Goal: Task Accomplishment & Management: Use online tool/utility

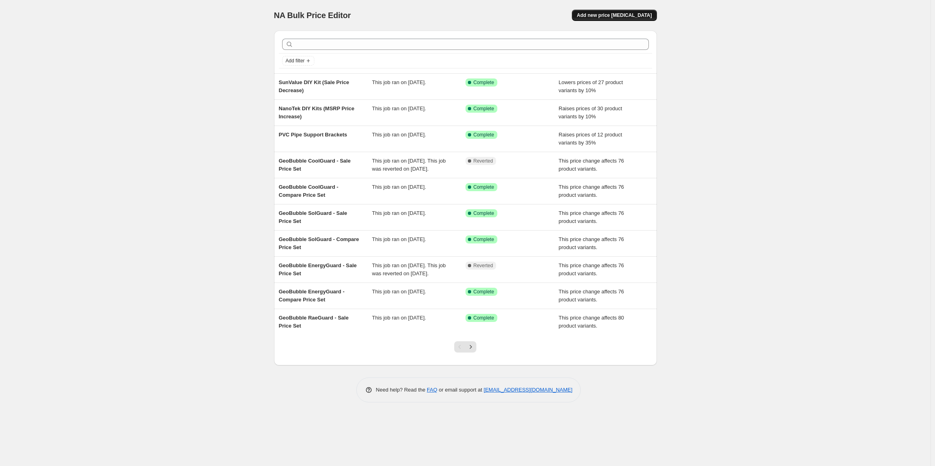
click at [603, 14] on span "Add new price change job" at bounding box center [613, 15] width 75 height 6
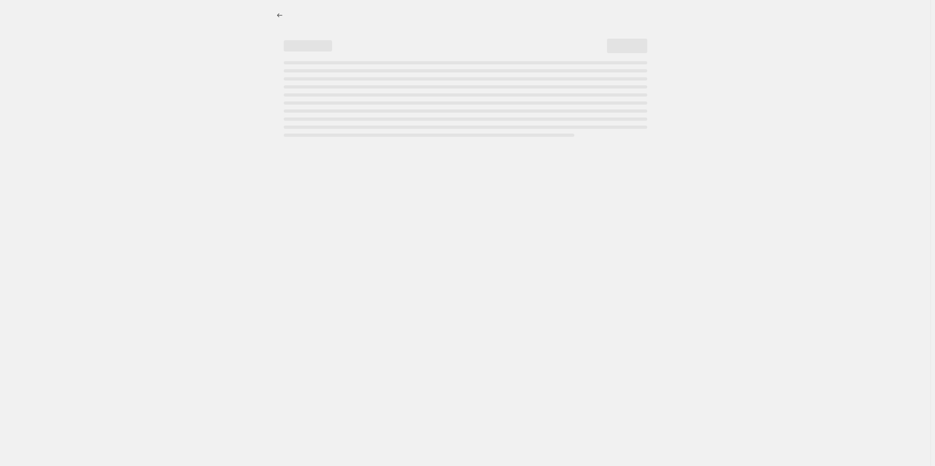
select select "percentage"
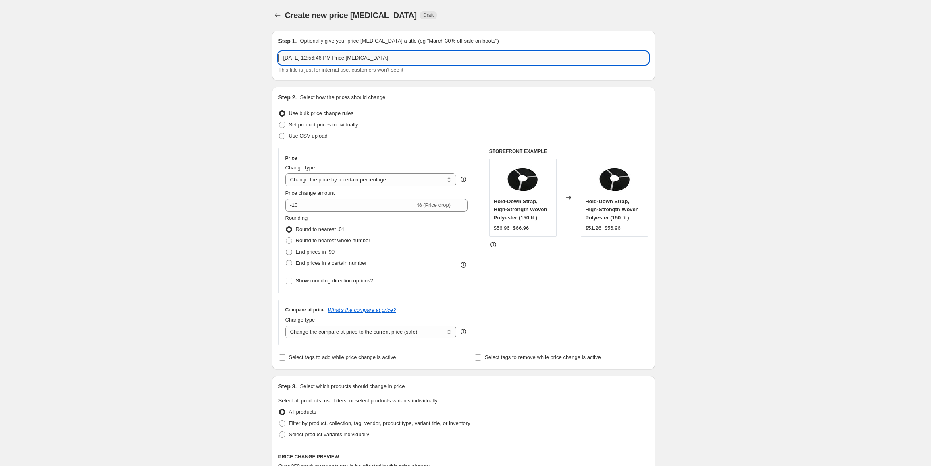
click at [413, 57] on input "Sep 8, 2025, 12:56:46 PM Price change job" at bounding box center [463, 58] width 370 height 13
drag, startPoint x: 448, startPoint y: 57, endPoint x: 205, endPoint y: 63, distance: 243.4
click at [205, 63] on div "Create new price change job. This page is ready Create new price change job Dra…" at bounding box center [463, 413] width 926 height 826
type input "G"
type input "GeoBubble Price Increase (+5%)"
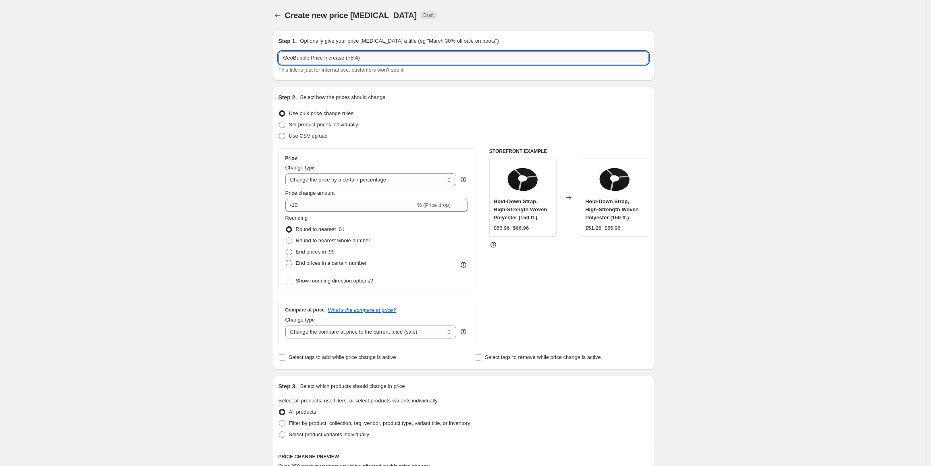
click at [323, 114] on span "Use bulk price change rules" at bounding box center [321, 113] width 64 height 6
click at [279, 111] on input "Use bulk price change rules" at bounding box center [279, 110] width 0 height 0
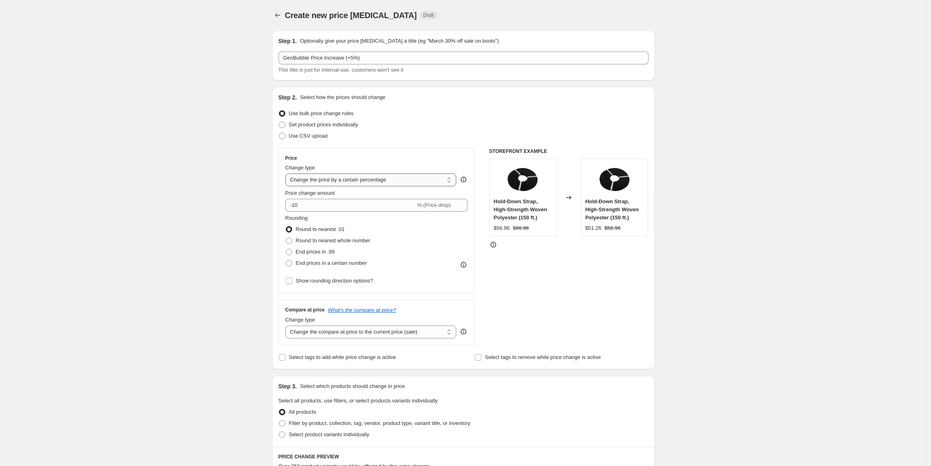
click at [310, 182] on select "Change the price to a certain amount Change the price by a certain amount Chang…" at bounding box center [370, 180] width 171 height 13
click at [287, 174] on select "Change the price to a certain amount Change the price by a certain amount Chang…" at bounding box center [370, 180] width 171 height 13
click at [318, 206] on input "-10" at bounding box center [350, 205] width 130 height 13
drag, startPoint x: 294, startPoint y: 207, endPoint x: 277, endPoint y: 207, distance: 17.3
click at [278, 208] on div "Step 2. Select how the prices should change Use bulk price change rules Set pro…" at bounding box center [463, 228] width 383 height 283
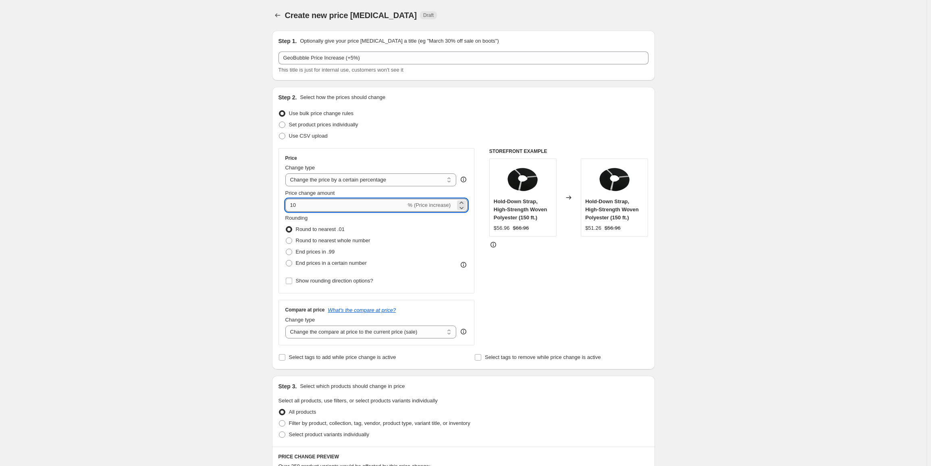
click at [314, 210] on input "10" at bounding box center [345, 205] width 121 height 13
type input "1"
type input "5"
click at [319, 253] on span "End prices in .99" at bounding box center [315, 252] width 39 height 6
click at [286, 249] on input "End prices in .99" at bounding box center [286, 249] width 0 height 0
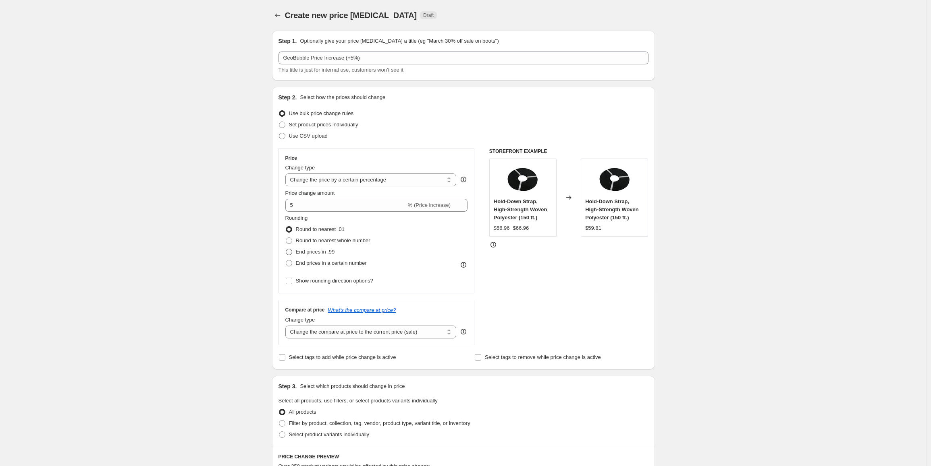
radio input "true"
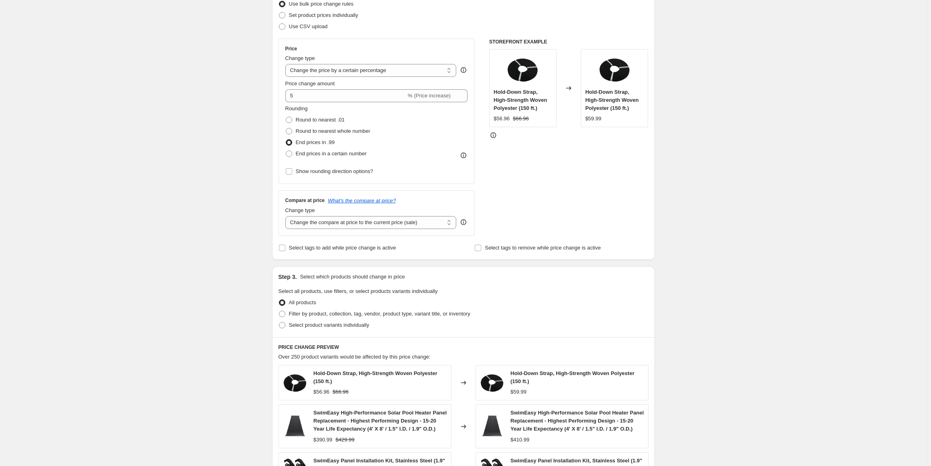
scroll to position [121, 0]
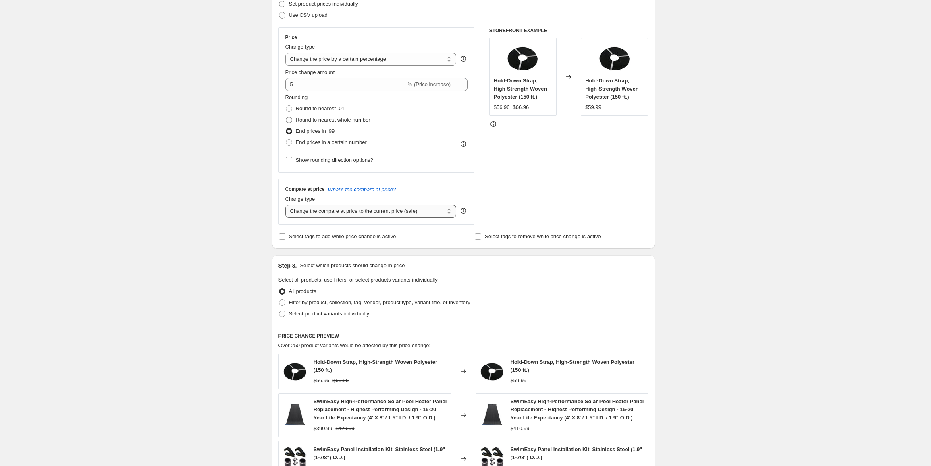
click at [318, 212] on select "Change the compare at price to the current price (sale) Change the compare at p…" at bounding box center [370, 211] width 171 height 13
click at [287, 205] on select "Change the compare at price to the current price (sale) Change the compare at p…" at bounding box center [370, 211] width 171 height 13
click at [245, 226] on div "Create new price change job. This page is ready Create new price change job Dra…" at bounding box center [463, 292] width 926 height 826
click at [353, 210] on select "Change the compare at price to the current price (sale) Change the compare at p…" at bounding box center [370, 211] width 171 height 13
select select "percentage"
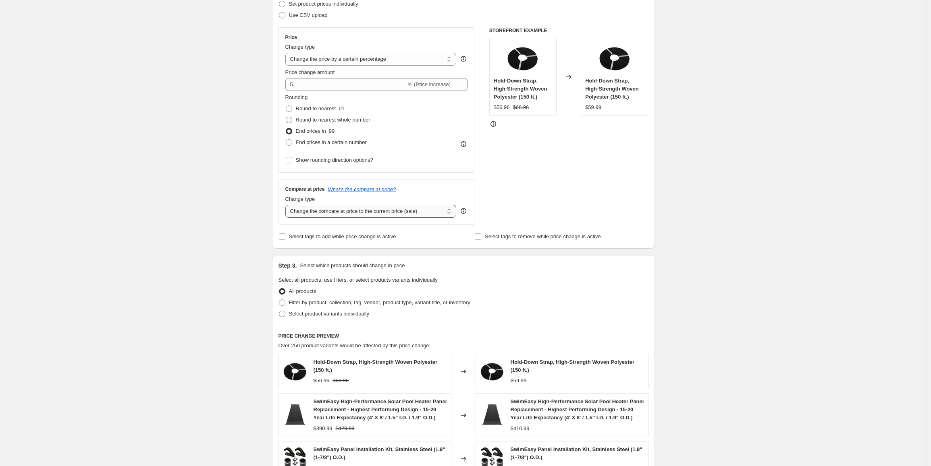
click at [287, 205] on select "Change the compare at price to the current price (sale) Change the compare at p…" at bounding box center [370, 211] width 171 height 13
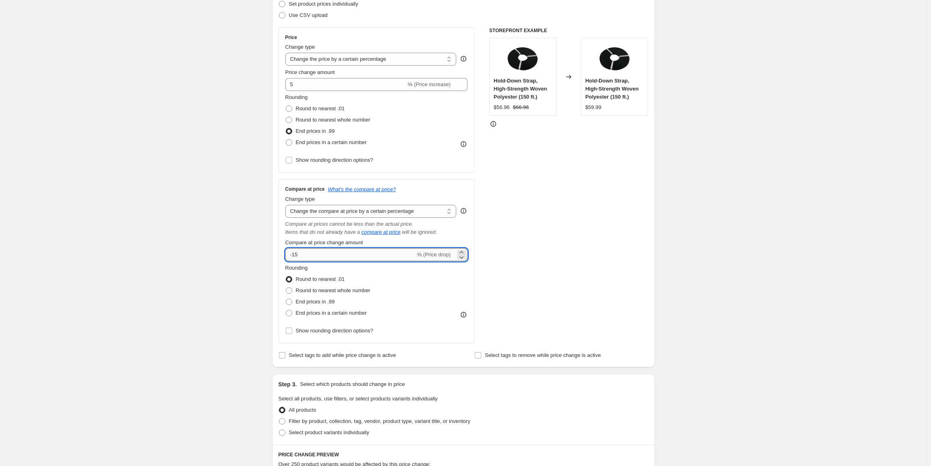
click at [338, 256] on input "-15" at bounding box center [350, 255] width 130 height 13
drag, startPoint x: 281, startPoint y: 257, endPoint x: 258, endPoint y: 261, distance: 23.2
click at [258, 261] on div "Create new price change job. This page is ready Create new price change job Dra…" at bounding box center [463, 351] width 926 height 945
type input "5"
click at [311, 303] on span "End prices in .99" at bounding box center [315, 302] width 39 height 6
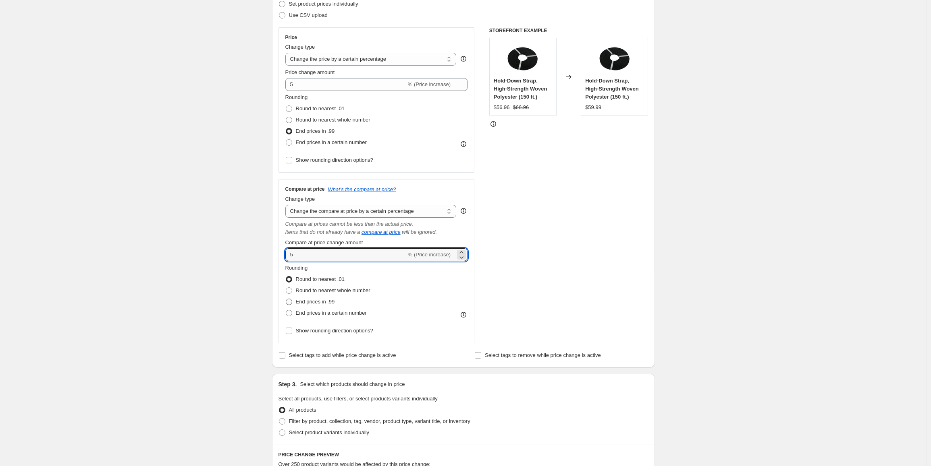
click at [286, 299] on input "End prices in .99" at bounding box center [286, 299] width 0 height 0
radio input "true"
click at [171, 273] on div "Create new price change job. This page is ready Create new price change job Dra…" at bounding box center [463, 351] width 926 height 945
click at [308, 257] on input "5" at bounding box center [345, 255] width 121 height 13
click at [705, 279] on div "Create new price change job. This page is ready Create new price change job Dra…" at bounding box center [463, 351] width 926 height 945
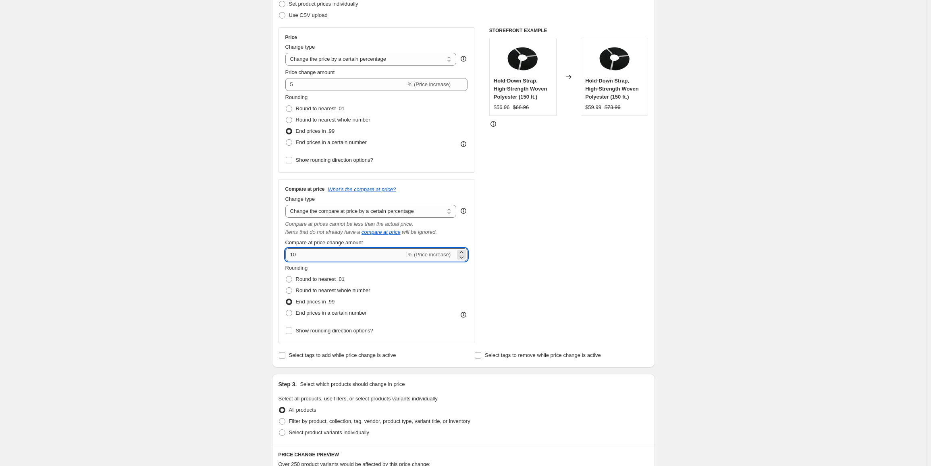
click at [312, 258] on input "10" at bounding box center [345, 255] width 121 height 13
type input "1"
type input "5"
click at [249, 238] on div "Create new price change job. This page is ready Create new price change job Dra…" at bounding box center [463, 351] width 926 height 945
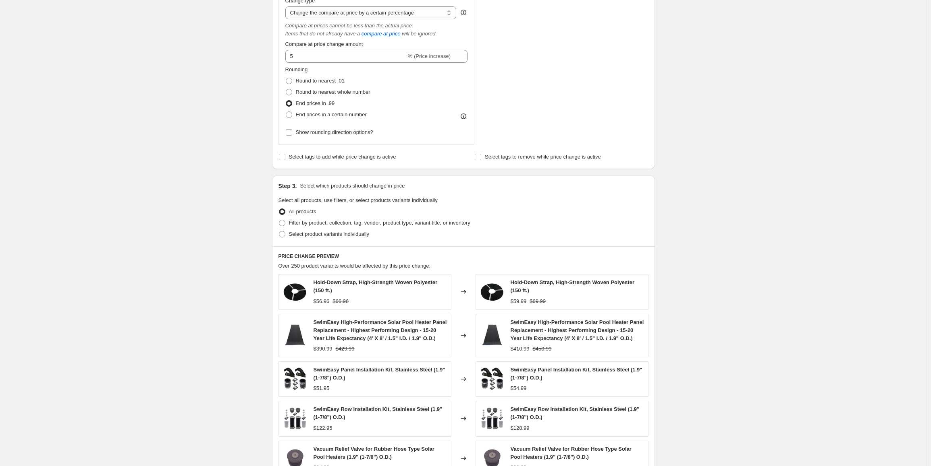
scroll to position [443, 0]
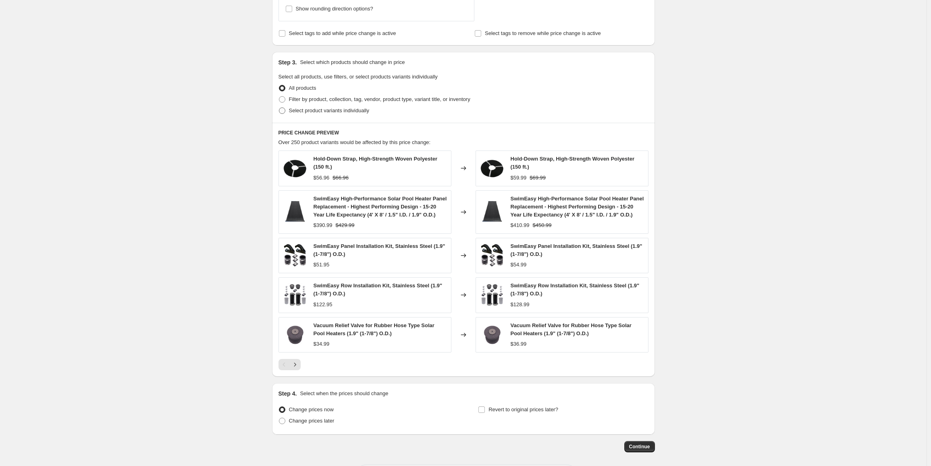
click at [308, 113] on span "Select product variants individually" at bounding box center [329, 111] width 80 height 6
click at [279, 108] on input "Select product variants individually" at bounding box center [279, 108] width 0 height 0
radio input "true"
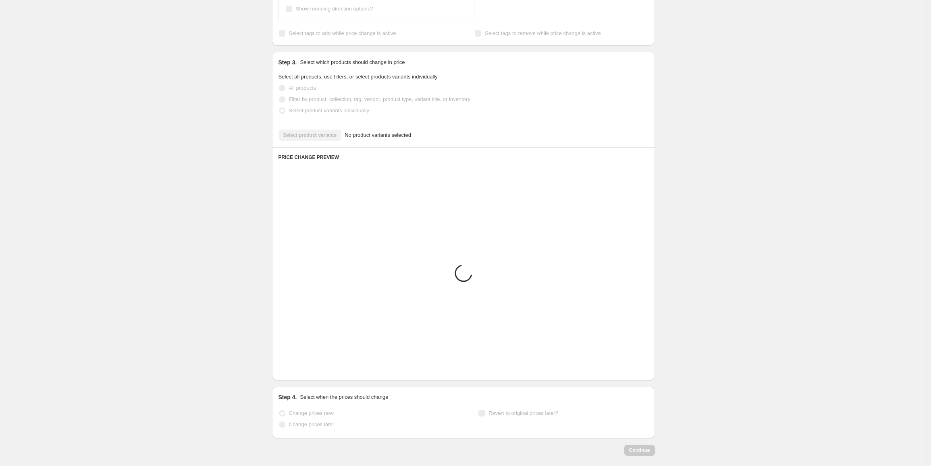
scroll to position [280, 0]
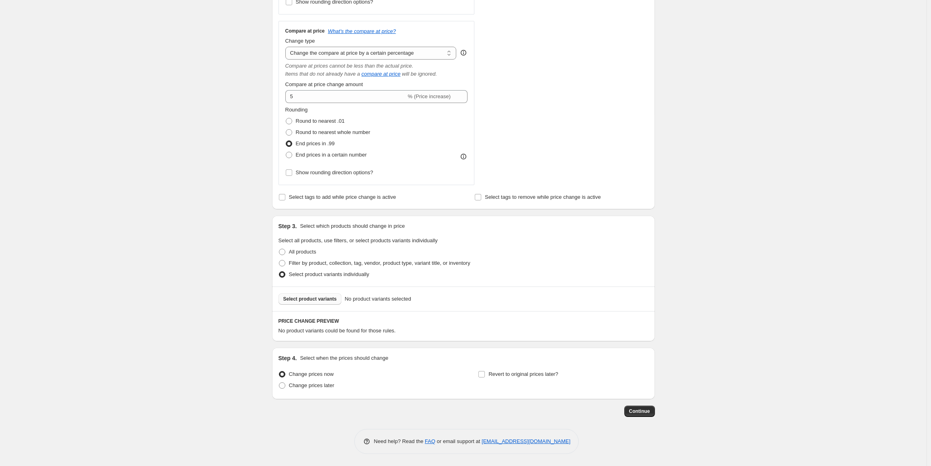
click at [295, 300] on span "Select product variants" at bounding box center [310, 299] width 54 height 6
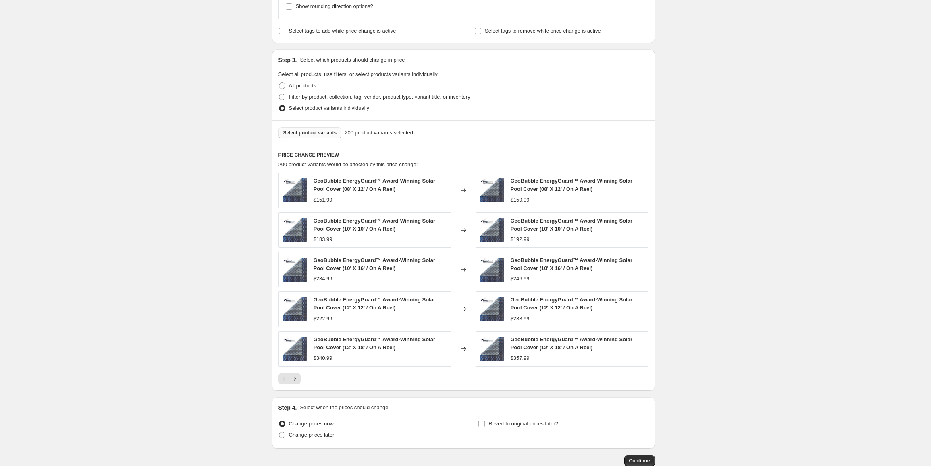
scroll to position [481, 0]
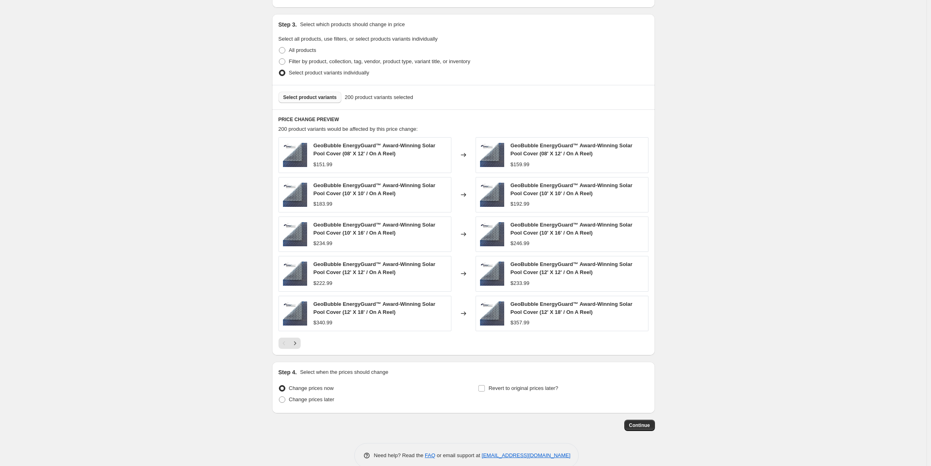
click at [522, 322] on span "$357.99" at bounding box center [519, 323] width 19 height 6
click at [149, 312] on div "Create new price change job. This page is ready Create new price change job Dra…" at bounding box center [463, 0] width 926 height 962
click at [526, 164] on span "$159.99" at bounding box center [519, 165] width 19 height 6
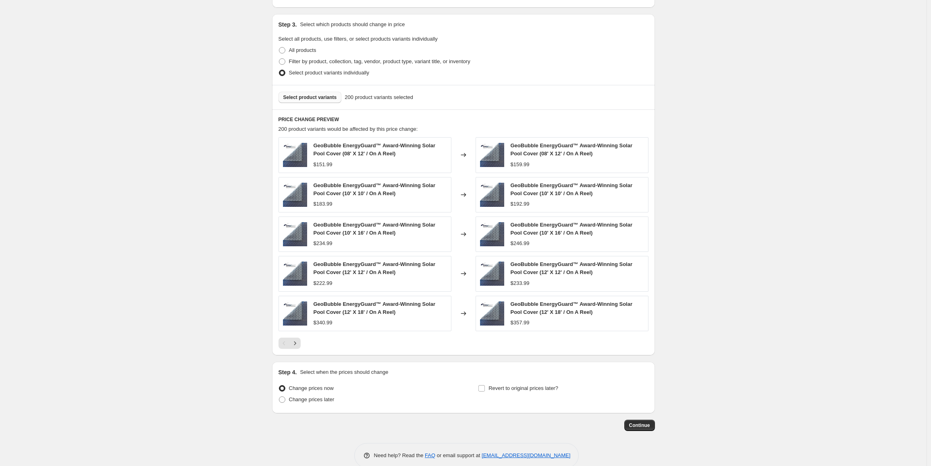
click at [722, 174] on div "Create new price change job. This page is ready Create new price change job Dra…" at bounding box center [463, 0] width 926 height 962
click at [299, 344] on icon "Next" at bounding box center [295, 344] width 8 height 8
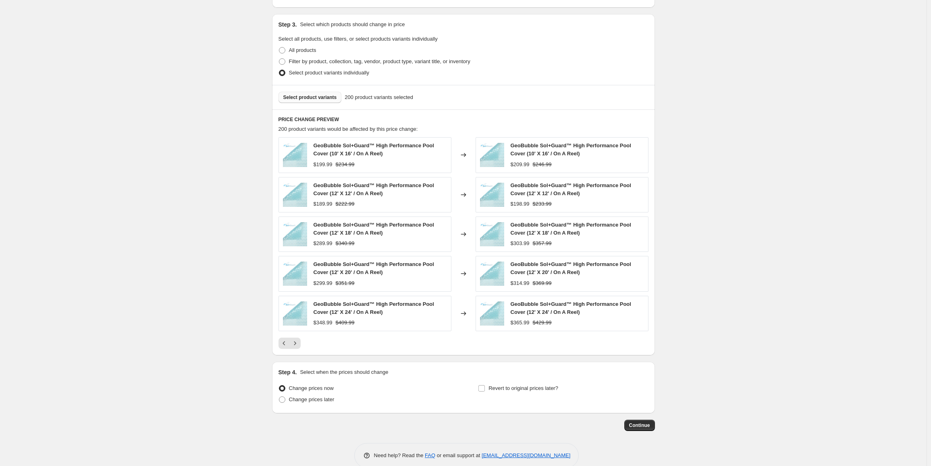
click at [321, 166] on span "$199.99" at bounding box center [322, 165] width 19 height 6
copy span "199.99"
click at [519, 166] on span "$209.99" at bounding box center [519, 165] width 19 height 6
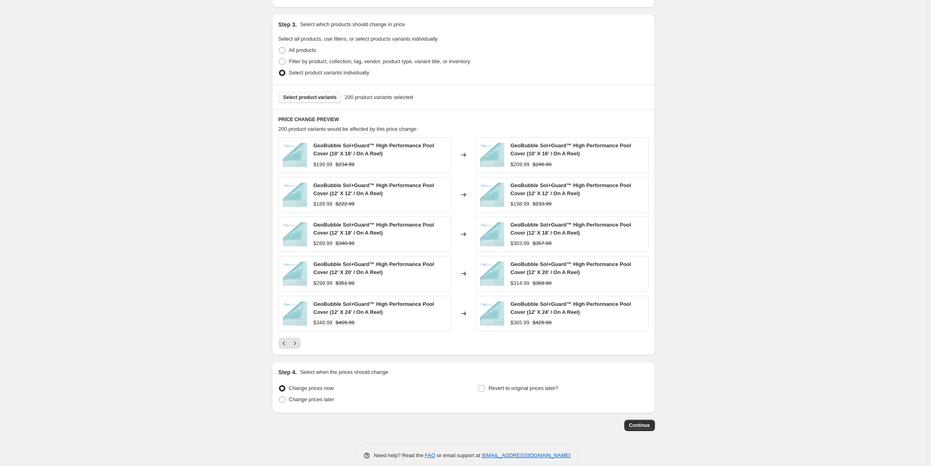
click at [350, 164] on span "$234.99" at bounding box center [345, 165] width 19 height 6
copy span "234.99"
click at [296, 346] on icon "Next" at bounding box center [295, 344] width 8 height 8
click at [297, 340] on icon "Next" at bounding box center [295, 344] width 8 height 8
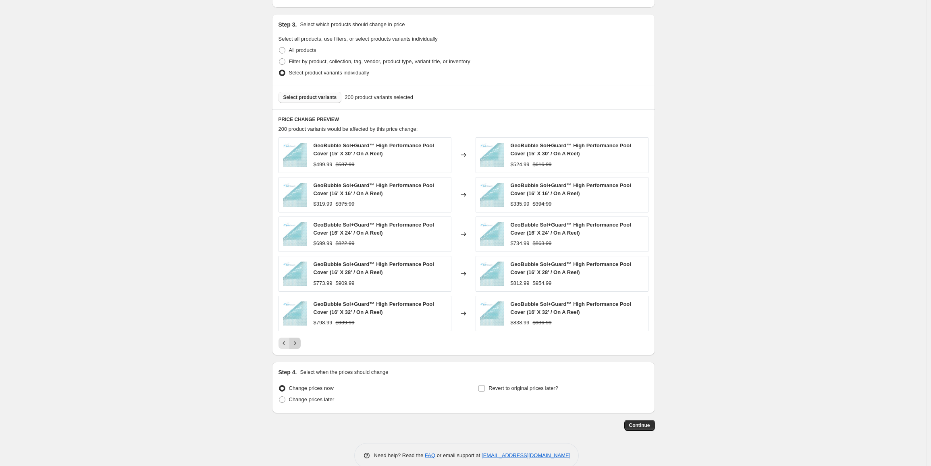
click at [297, 340] on icon "Next" at bounding box center [295, 344] width 8 height 8
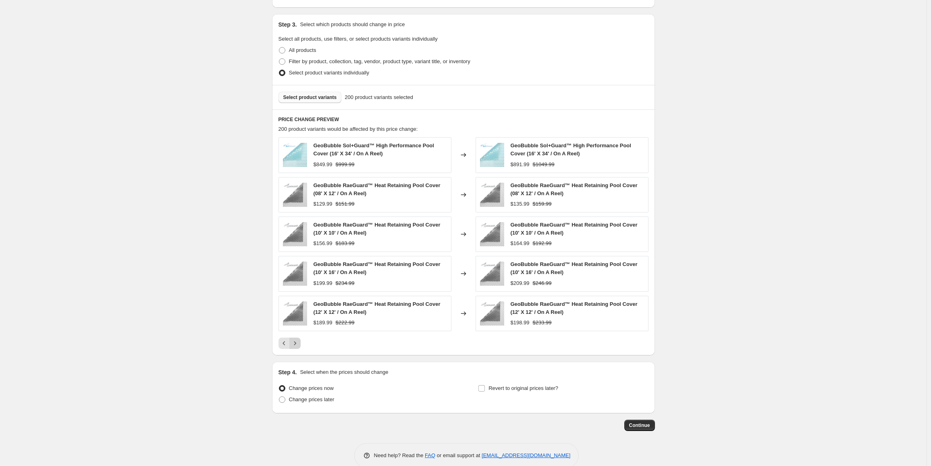
click at [297, 340] on icon "Next" at bounding box center [295, 344] width 8 height 8
click at [326, 243] on span "$348.99" at bounding box center [322, 243] width 19 height 6
copy span "348.99"
click at [353, 245] on span "$409.99" at bounding box center [345, 243] width 19 height 6
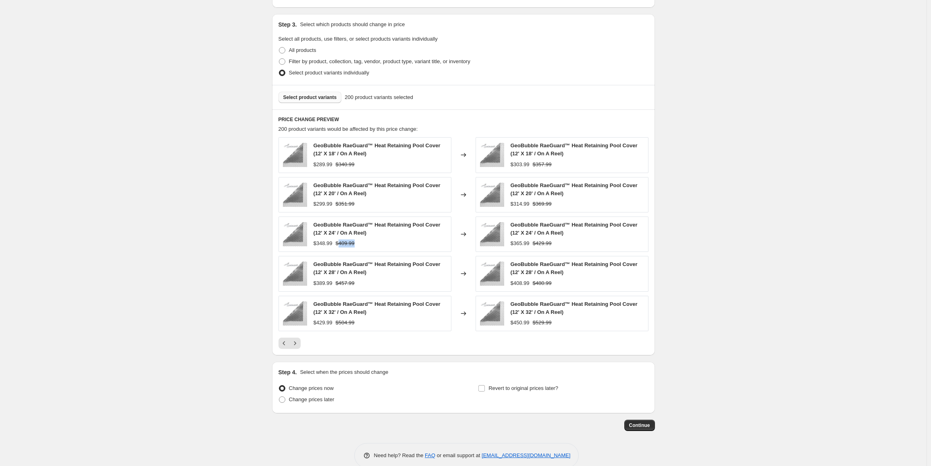
click at [353, 245] on span "$409.99" at bounding box center [345, 243] width 19 height 6
copy span "409.99"
click at [299, 346] on icon "Next" at bounding box center [295, 344] width 8 height 8
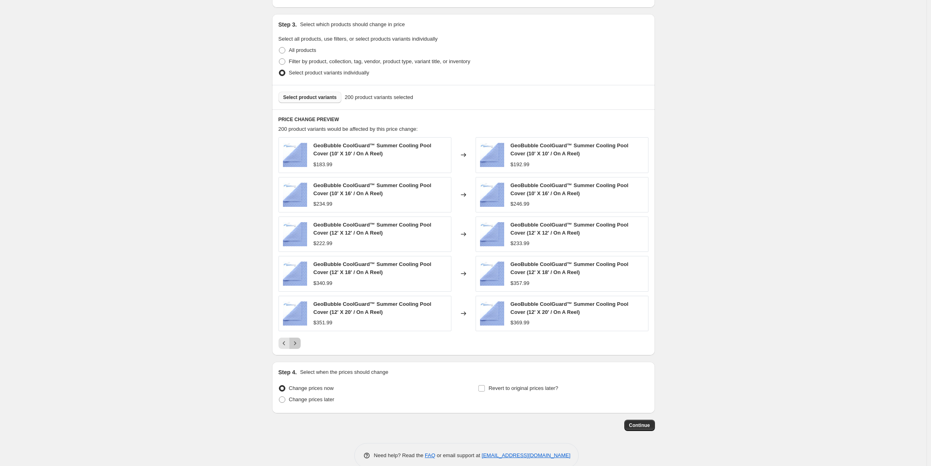
click at [299, 346] on icon "Next" at bounding box center [295, 344] width 8 height 8
click at [327, 245] on span "$504.99" at bounding box center [322, 243] width 19 height 6
copy span "504.99"
click at [637, 429] on span "Continue" at bounding box center [639, 426] width 21 height 6
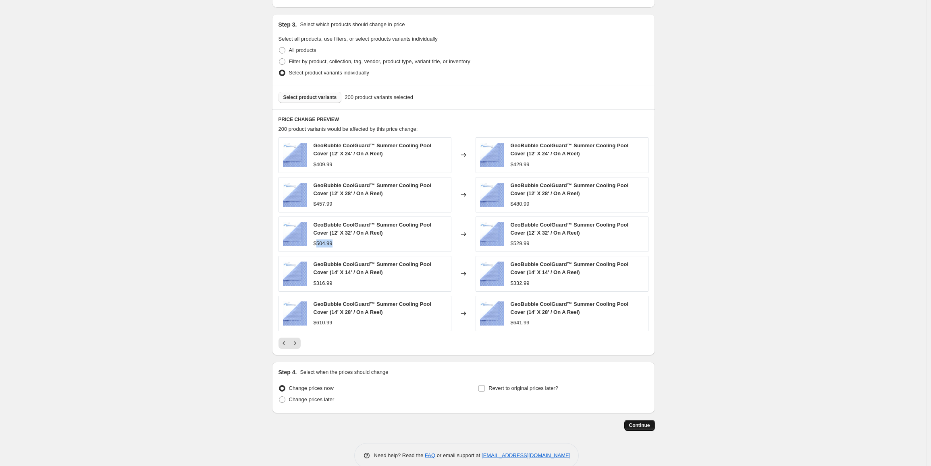
scroll to position [0, 0]
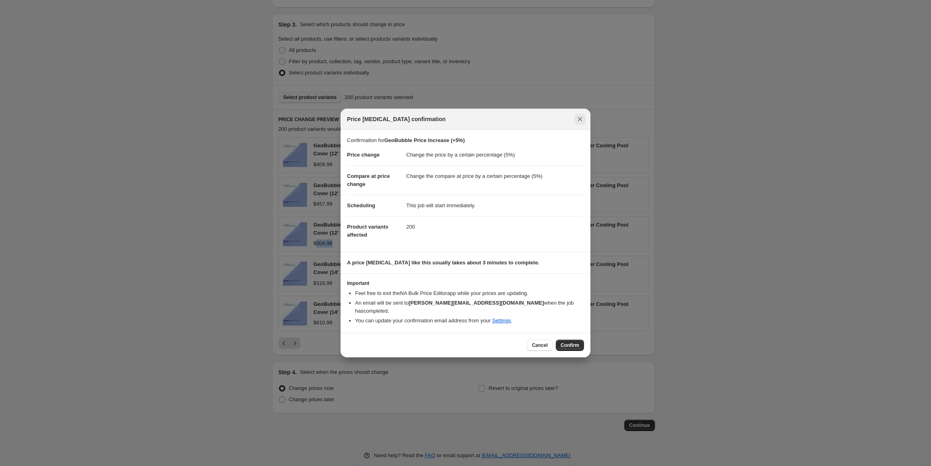
click at [583, 123] on icon "Close" at bounding box center [580, 119] width 8 height 8
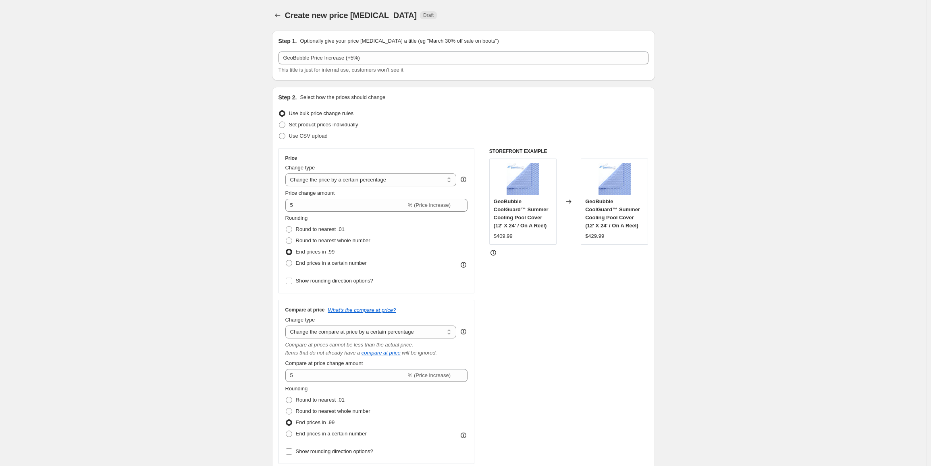
scroll to position [481, 0]
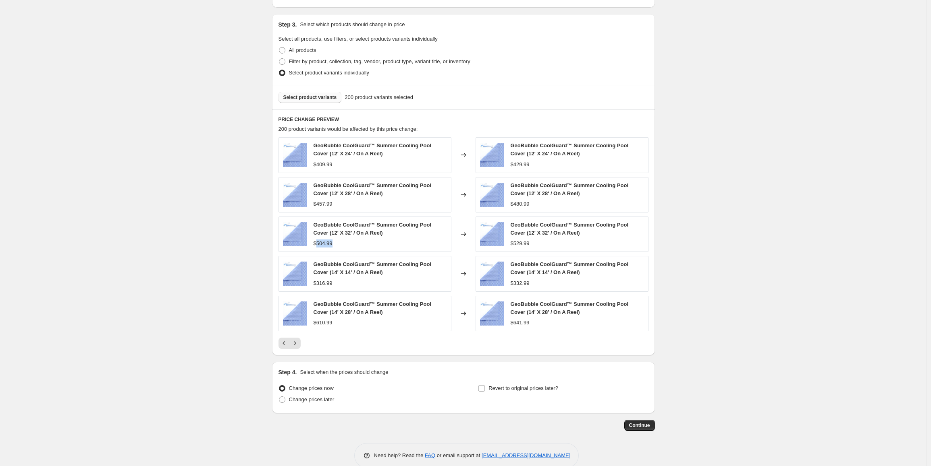
click at [322, 95] on span "Select product variants" at bounding box center [310, 97] width 54 height 6
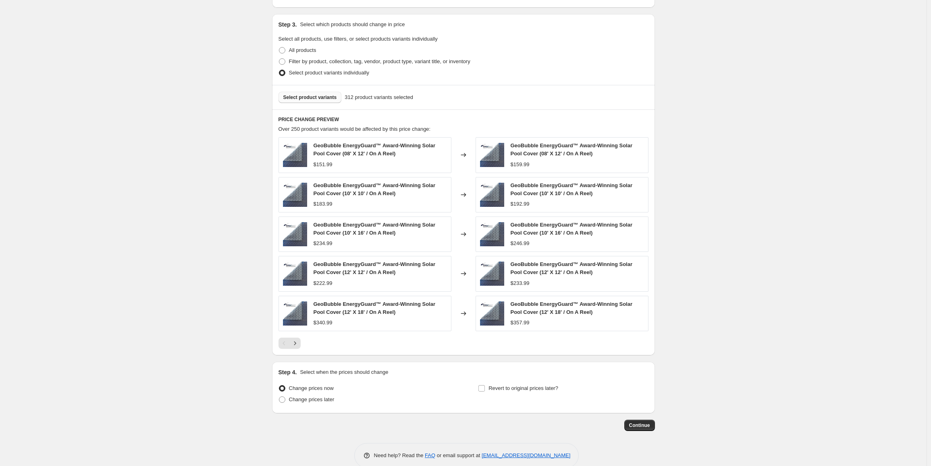
click at [349, 100] on span "312 product variants selected" at bounding box center [378, 97] width 68 height 8
click at [641, 424] on span "Continue" at bounding box center [639, 426] width 21 height 6
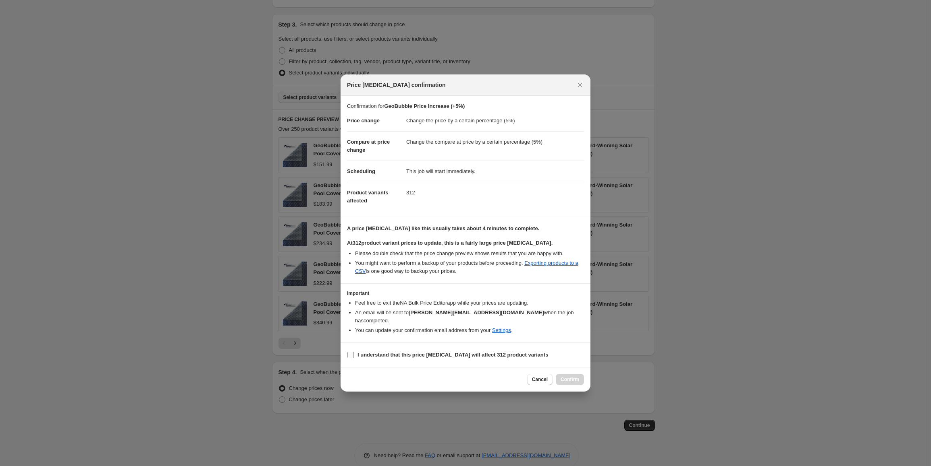
click at [405, 352] on b "I understand that this price change job will affect 312 product variants" at bounding box center [452, 355] width 191 height 6
click at [354, 352] on input "I understand that this price change job will affect 312 product variants" at bounding box center [350, 355] width 6 height 6
checkbox input "true"
click at [569, 377] on span "Confirm" at bounding box center [569, 380] width 19 height 6
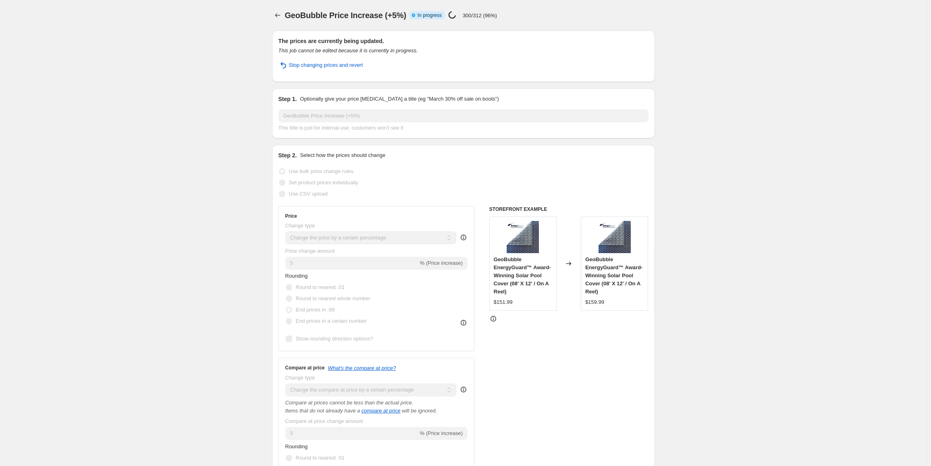
select select "percentage"
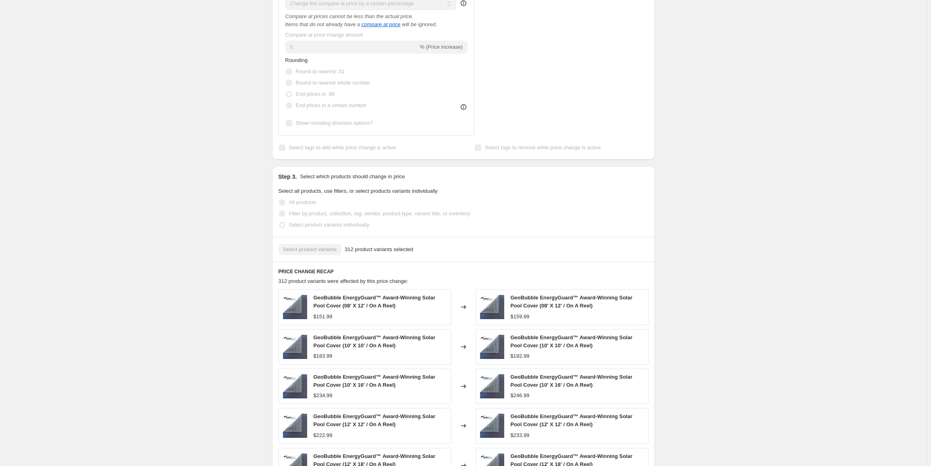
scroll to position [554, 0]
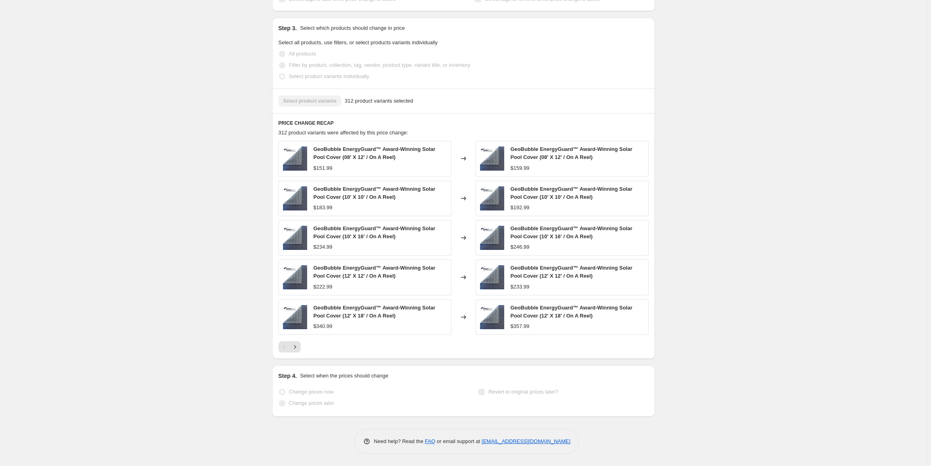
click at [325, 327] on span "$340.99" at bounding box center [322, 326] width 19 height 6
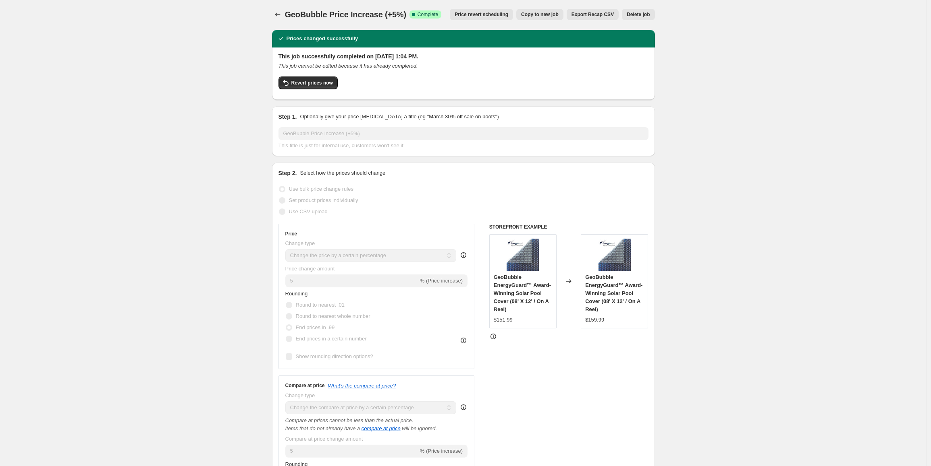
scroll to position [0, 0]
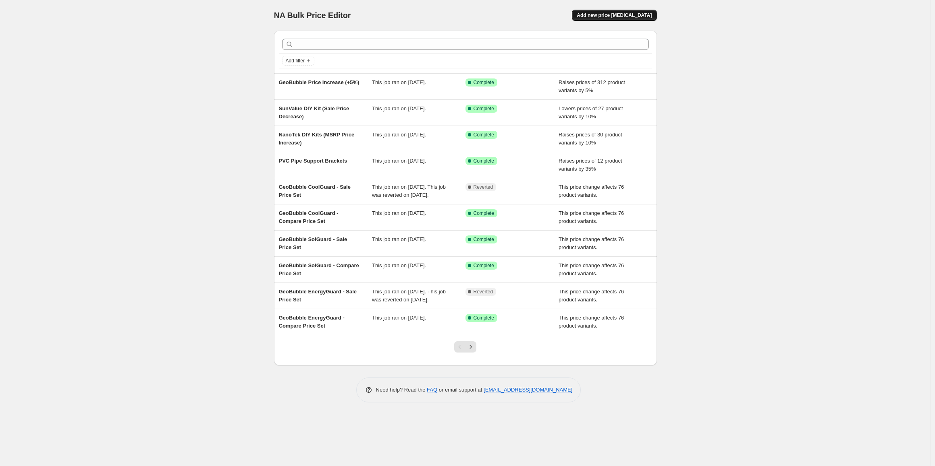
click at [623, 15] on span "Add new price change job" at bounding box center [613, 15] width 75 height 6
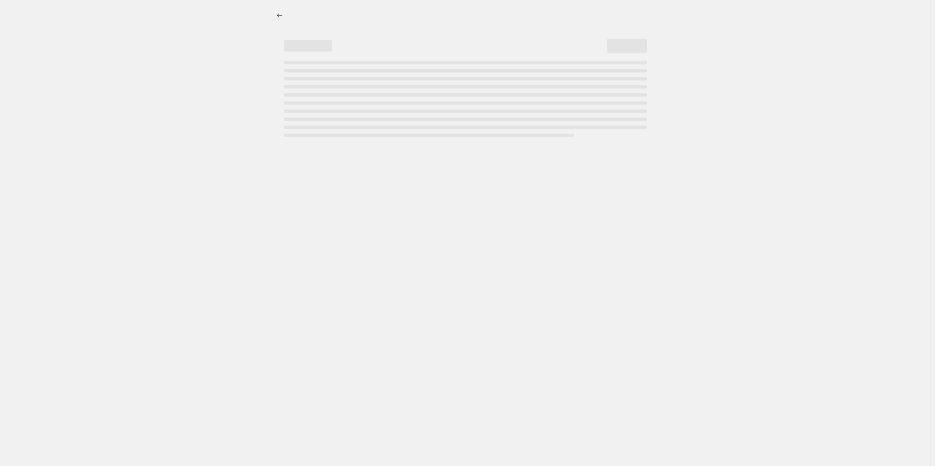
select select "percentage"
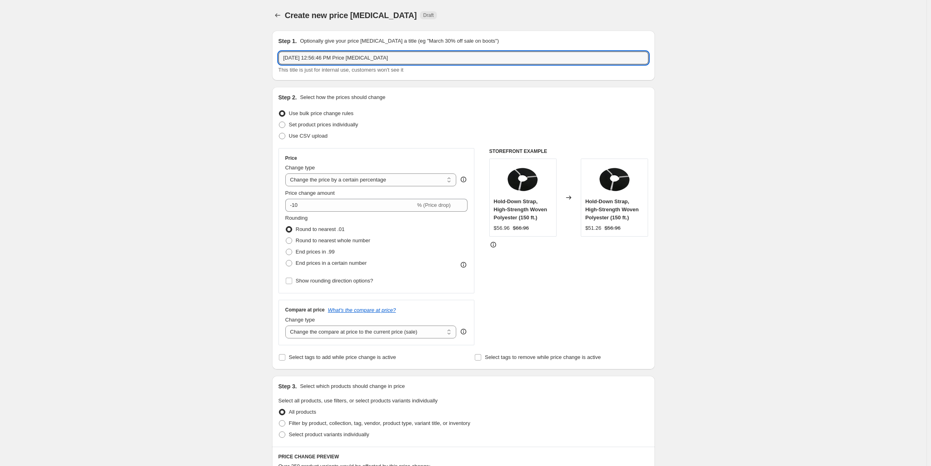
drag, startPoint x: 415, startPoint y: 60, endPoint x: 274, endPoint y: 58, distance: 141.0
click at [274, 58] on div "Step 1. Optionally give your price change job a title (eg "March 30% off sale o…" at bounding box center [463, 56] width 383 height 50
type input "[PERSON_NAME] Increase (+5%)"
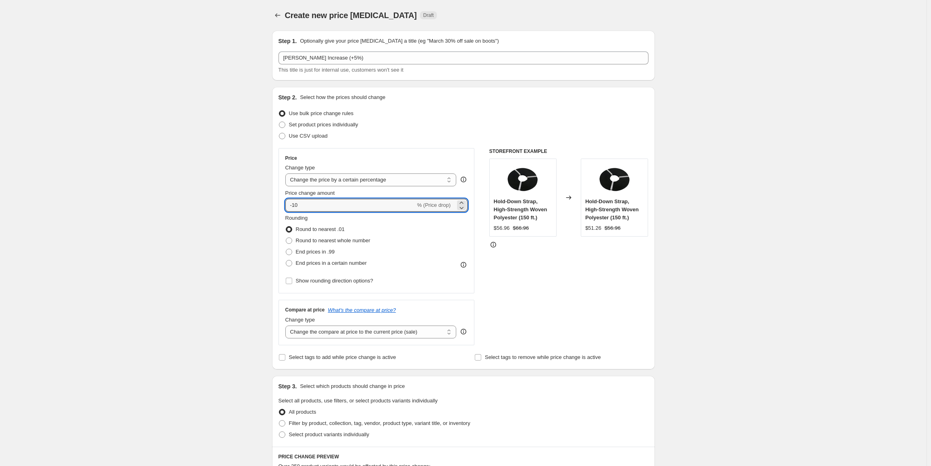
drag, startPoint x: 277, startPoint y: 208, endPoint x: 268, endPoint y: 209, distance: 8.9
click at [268, 209] on div "Step 1. Optionally give your price change job a title (eg "March 30% off sale o…" at bounding box center [459, 400] width 389 height 753
type input "5"
click at [319, 253] on span "End prices in .99" at bounding box center [315, 252] width 39 height 6
click at [286, 249] on input "End prices in .99" at bounding box center [286, 249] width 0 height 0
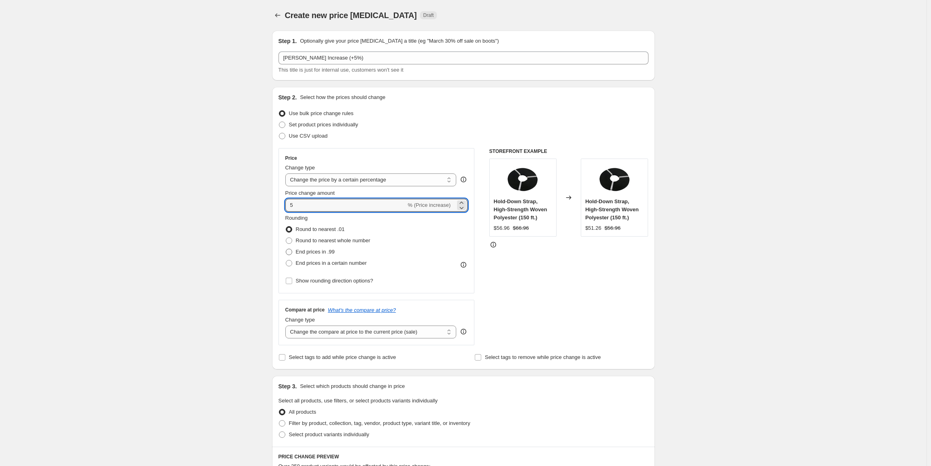
radio input "true"
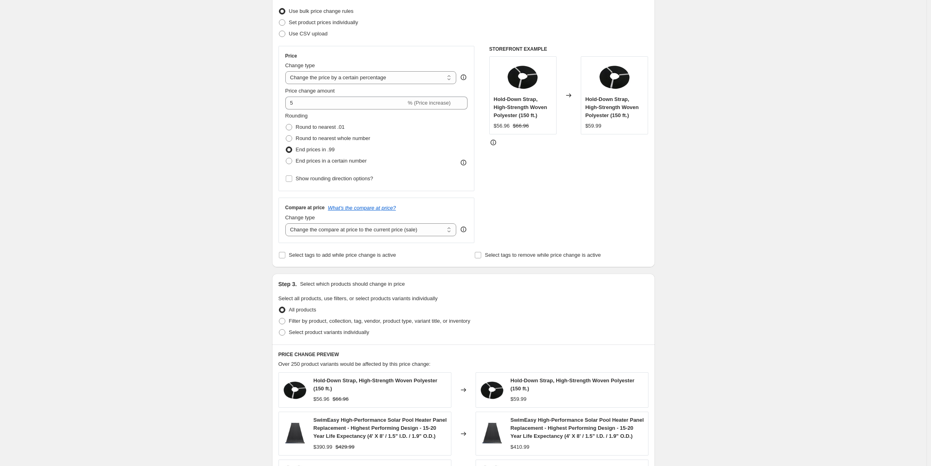
scroll to position [121, 0]
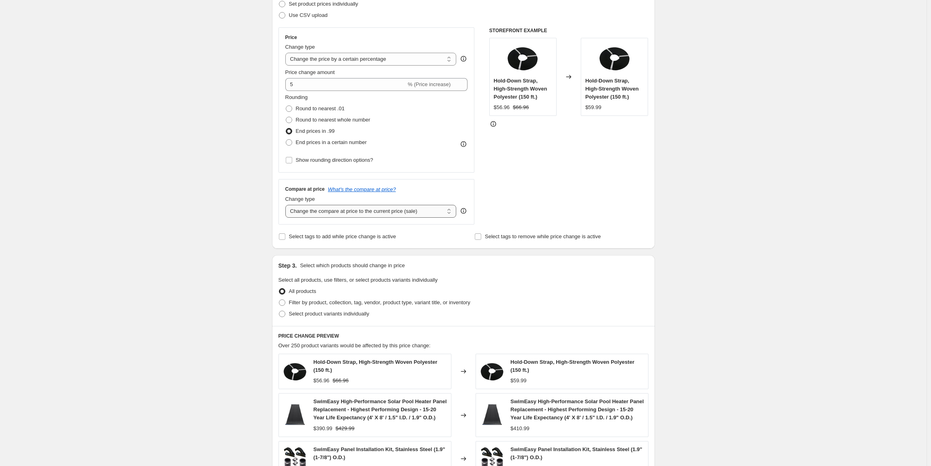
click at [315, 216] on select "Change the compare at price to the current price (sale) Change the compare at p…" at bounding box center [370, 211] width 171 height 13
select select "percentage"
click at [287, 205] on select "Change the compare at price to the current price (sale) Change the compare at p…" at bounding box center [370, 211] width 171 height 13
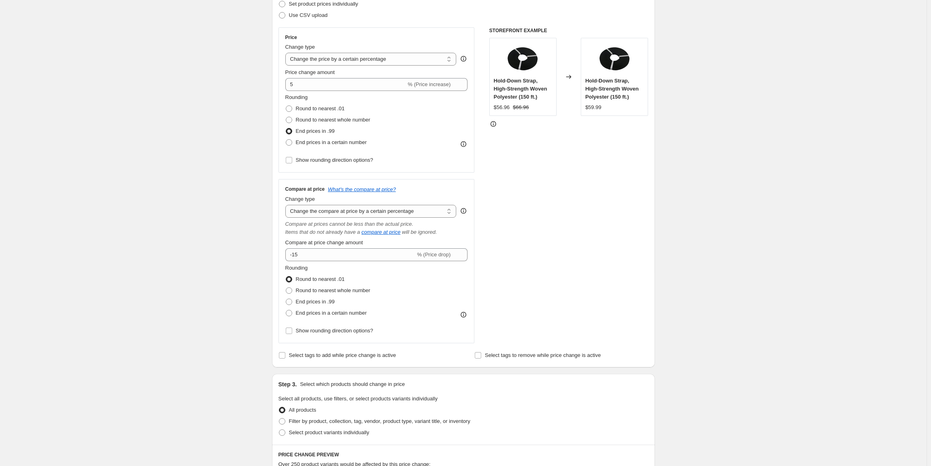
click at [237, 237] on div "Create new price change job. This page is ready Create new price change job Dra…" at bounding box center [463, 351] width 926 height 945
drag, startPoint x: 320, startPoint y: 255, endPoint x: 262, endPoint y: 255, distance: 58.0
click at [262, 255] on div "Create new price change job. This page is ready Create new price change job Dra…" at bounding box center [463, 351] width 926 height 945
type input "5"
click at [312, 302] on span "End prices in .99" at bounding box center [315, 302] width 39 height 6
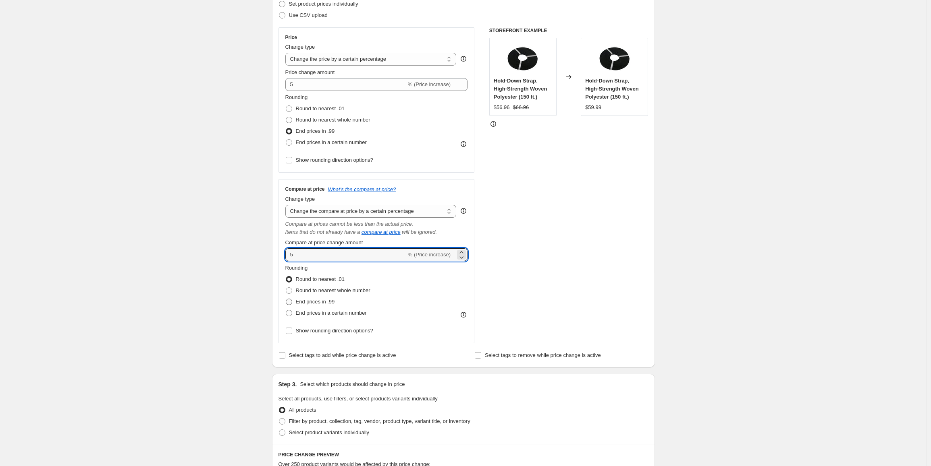
click at [286, 299] on input "End prices in .99" at bounding box center [286, 299] width 0 height 0
radio input "true"
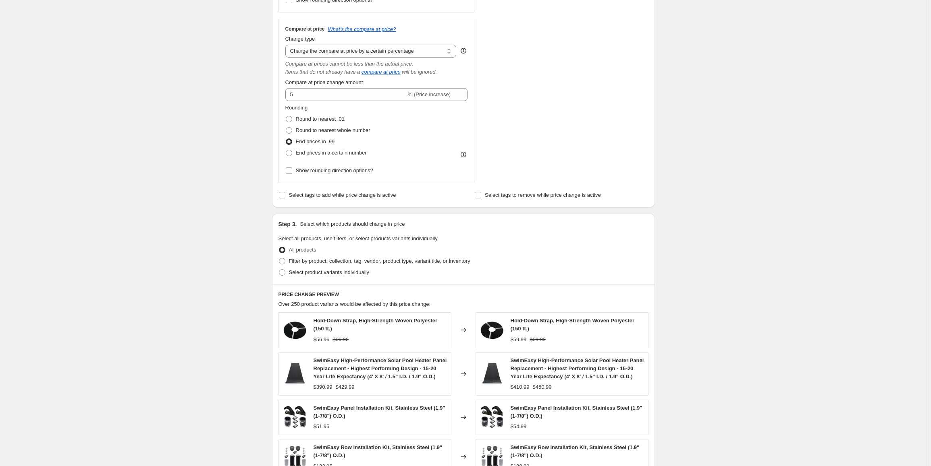
scroll to position [282, 0]
click at [318, 259] on span "Filter by product, collection, tag, vendor, product type, variant title, or inv…" at bounding box center [379, 260] width 181 height 6
click at [279, 258] on input "Filter by product, collection, tag, vendor, product type, variant title, or inv…" at bounding box center [279, 257] width 0 height 0
radio input "true"
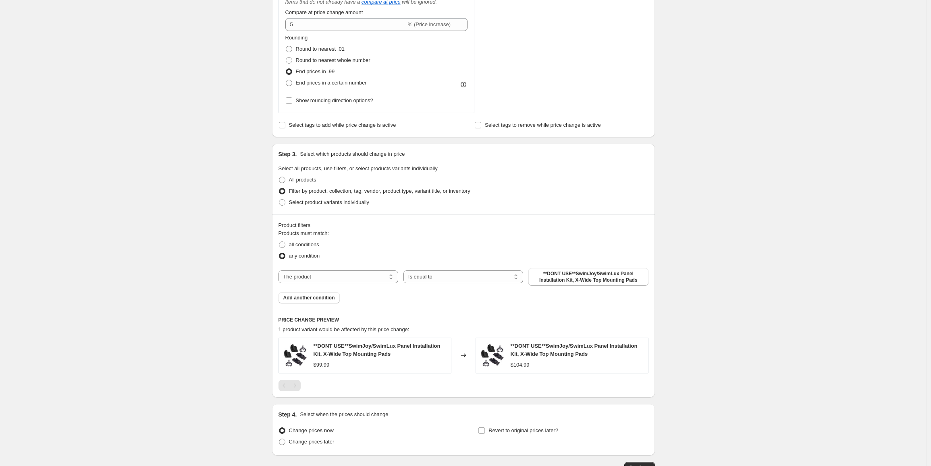
scroll to position [363, 0]
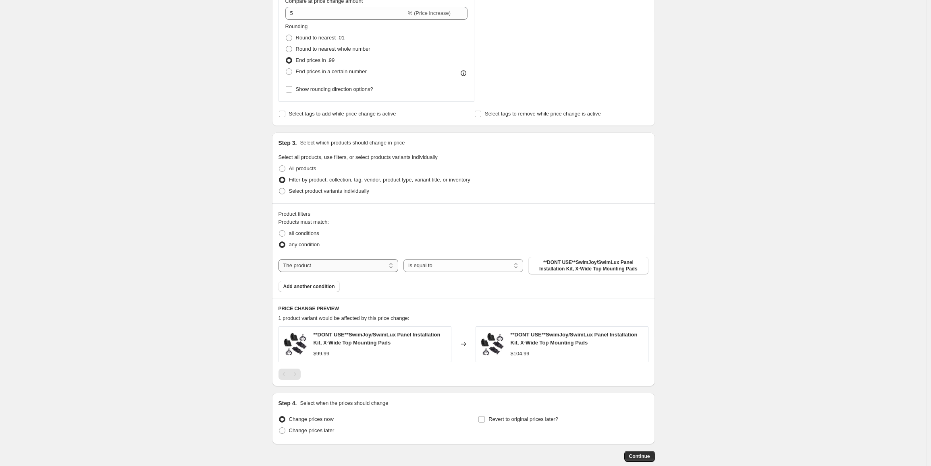
click at [322, 265] on select "The product The product's collection The product's tag The product's vendor The…" at bounding box center [338, 265] width 120 height 13
select select "vendor"
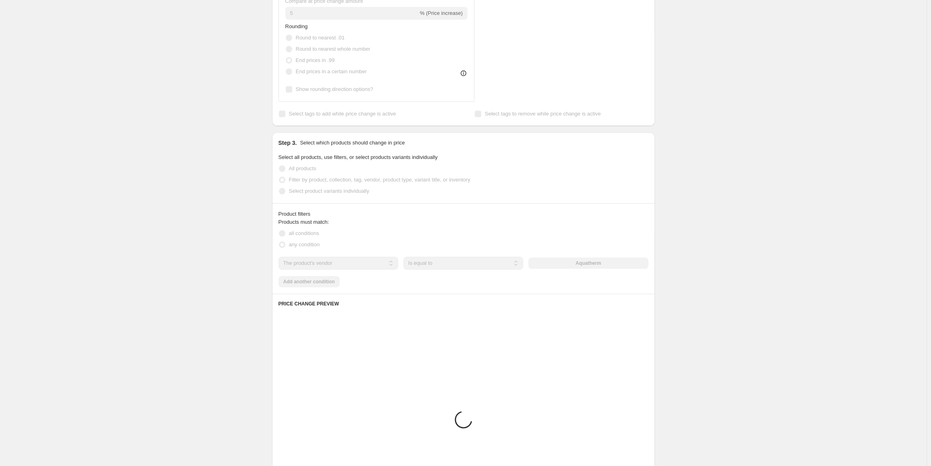
drag, startPoint x: 320, startPoint y: 308, endPoint x: 91, endPoint y: 282, distance: 231.1
click at [91, 282] on div "Create new price change job. This page is ready Create new price change job Dra…" at bounding box center [463, 144] width 926 height 1015
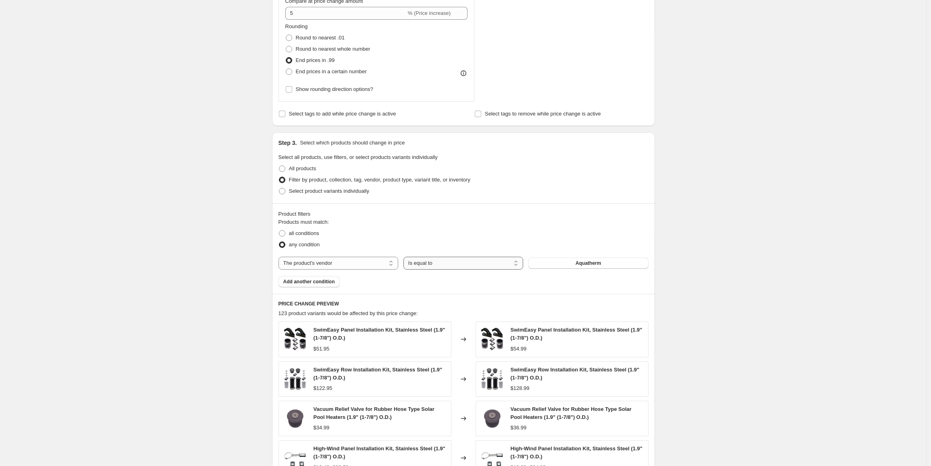
click at [452, 263] on select "Is equal to Is not equal to" at bounding box center [463, 263] width 120 height 13
click at [405, 257] on select "Is equal to Is not equal to" at bounding box center [463, 263] width 120 height 13
click at [601, 264] on span "Aquatherm" at bounding box center [587, 263] width 25 height 6
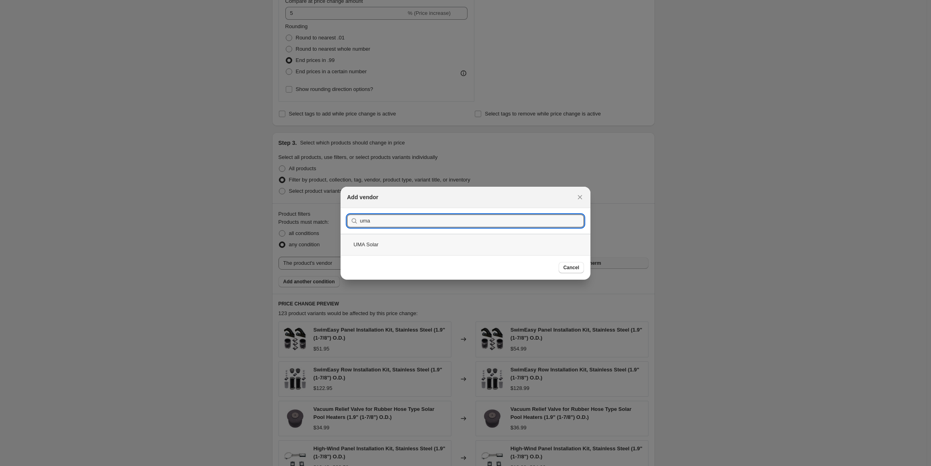
type input "uma"
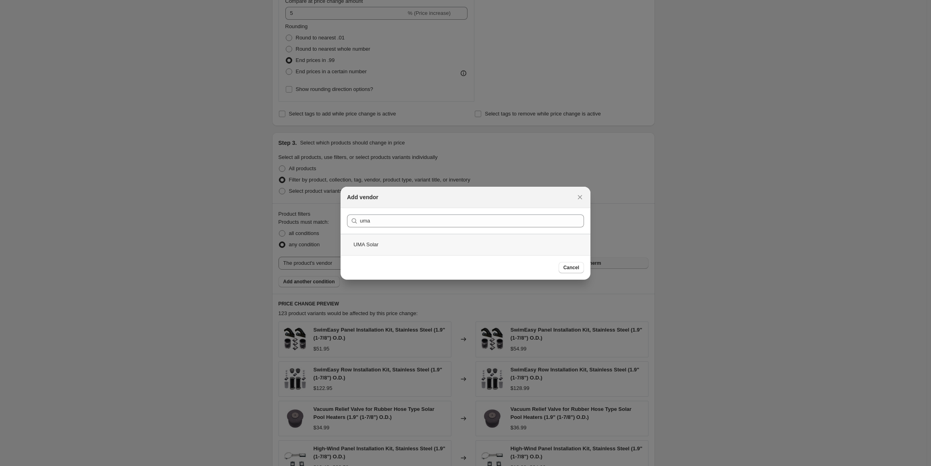
click at [369, 247] on div "UMA Solar" at bounding box center [465, 244] width 250 height 21
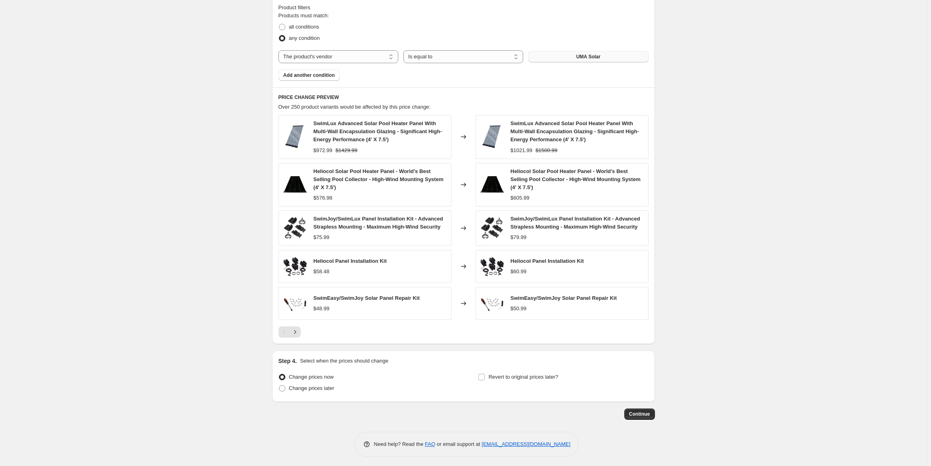
scroll to position [572, 0]
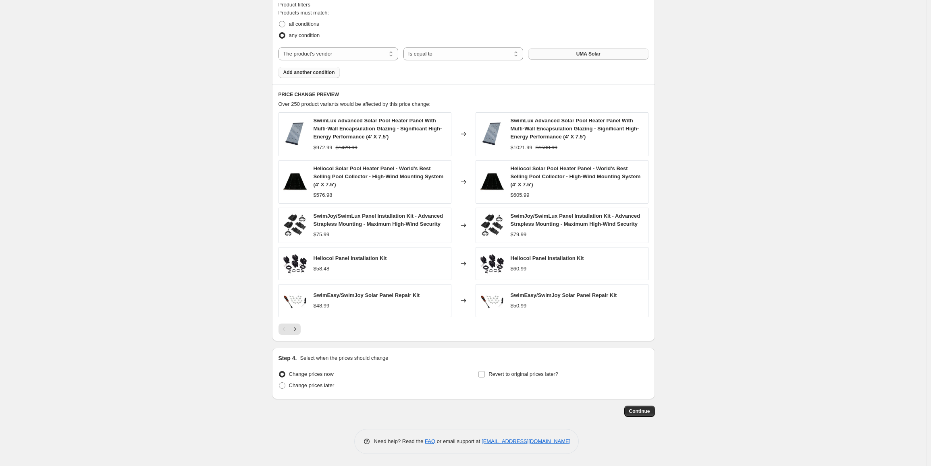
click at [295, 74] on span "Add another condition" at bounding box center [309, 72] width 52 height 6
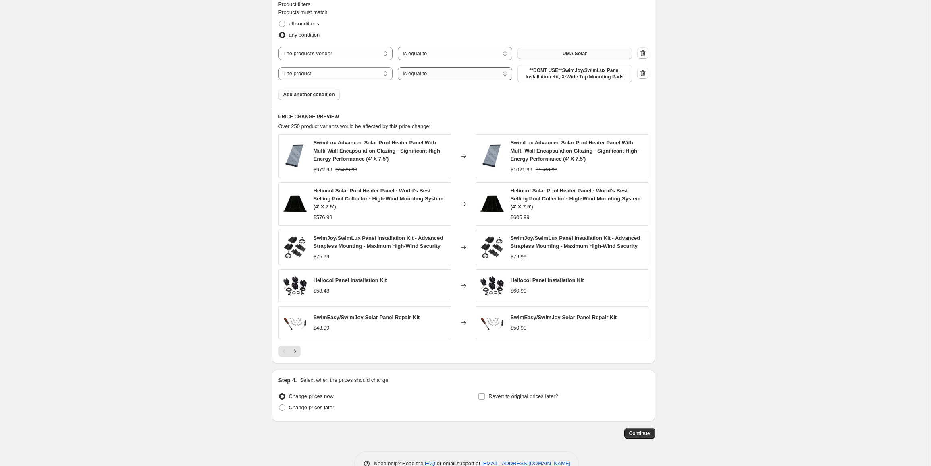
click at [416, 71] on select "Is equal to Is not equal to" at bounding box center [455, 73] width 114 height 13
click at [364, 71] on select "The product The product's collection The product's tag The product's vendor The…" at bounding box center [335, 73] width 114 height 13
drag, startPoint x: 314, startPoint y: 191, endPoint x: 395, endPoint y: 191, distance: 81.0
click at [395, 191] on div "Heliocol Solar Pool Heater Panel - World's Best Selling Pool Collector - High-W…" at bounding box center [364, 204] width 173 height 44
copy span "Heliocol Solar Pool Heater Panel"
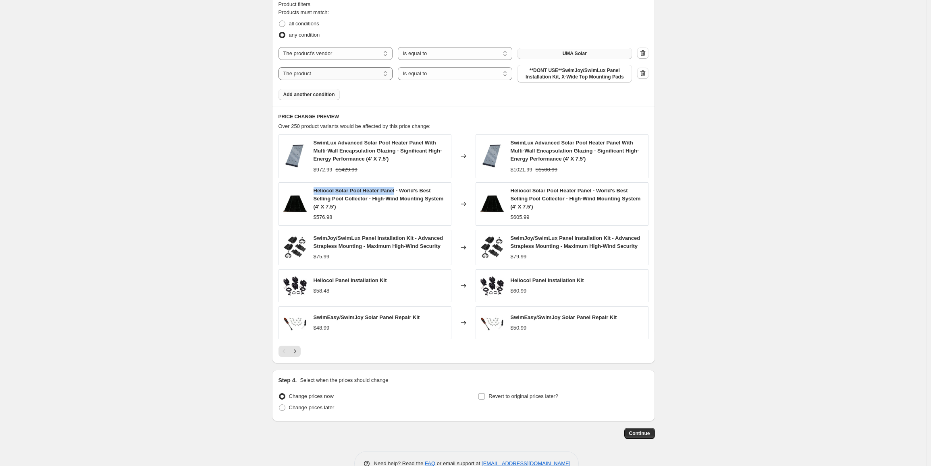
click at [319, 75] on select "The product The product's collection The product's tag The product's vendor The…" at bounding box center [335, 73] width 114 height 13
select select "title"
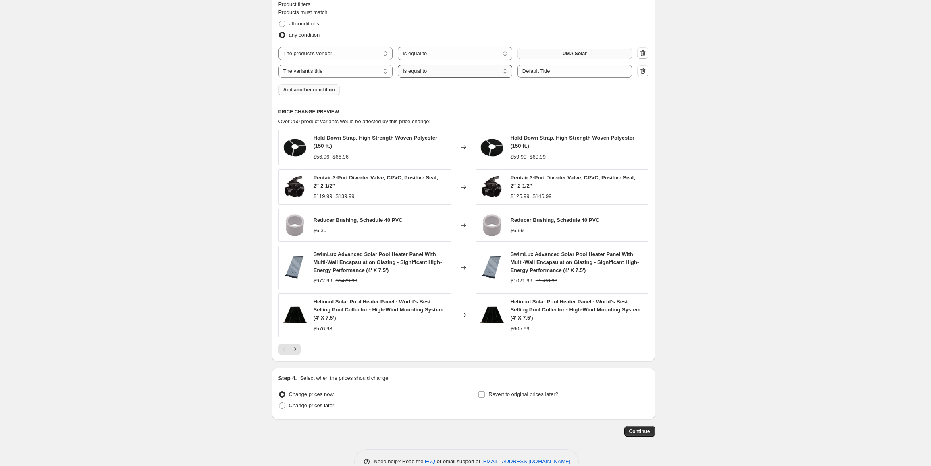
click at [443, 71] on select "Is equal to Is not equal to Contains" at bounding box center [455, 71] width 114 height 13
select select "not_equal"
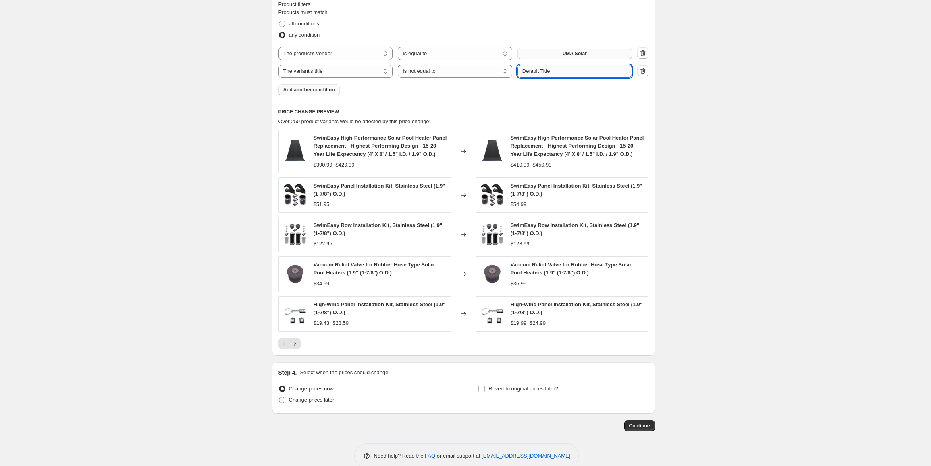
click at [561, 76] on input "Default Title" at bounding box center [574, 71] width 114 height 13
paste input "Heliocol Solar Pool Heater Panel"
type input "Heliocol Solar Pool Heater Panel"
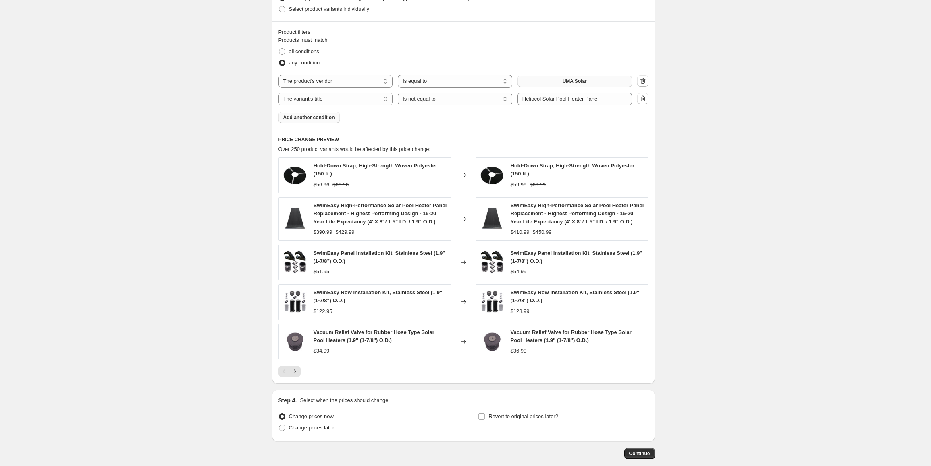
scroll to position [532, 0]
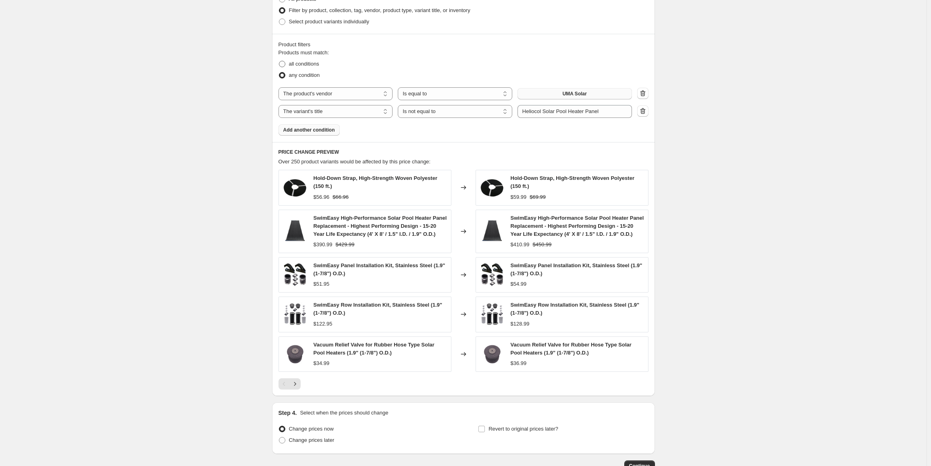
click at [296, 64] on span "all conditions" at bounding box center [304, 64] width 30 height 6
click at [279, 61] on input "all conditions" at bounding box center [279, 61] width 0 height 0
radio input "true"
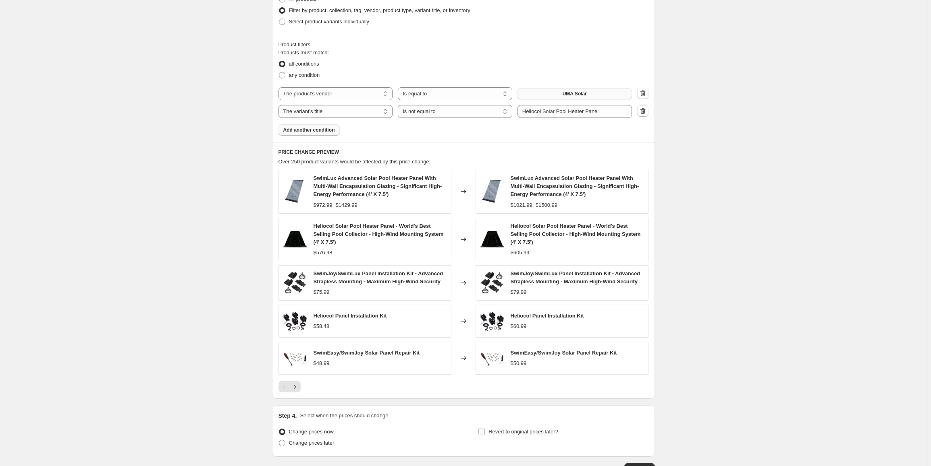
click at [340, 229] on span "Heliocol Solar Pool Heater Panel - World's Best Selling Pool Collector - High-W…" at bounding box center [378, 234] width 130 height 22
drag, startPoint x: 329, startPoint y: 245, endPoint x: 316, endPoint y: 226, distance: 22.6
click at [316, 226] on div "Heliocol Solar Pool Heater Panel - World's Best Selling Pool Collector - High-W…" at bounding box center [379, 234] width 133 height 24
copy span "Heliocol Solar Pool Heater Panel - World's Best Selling Pool Collector - High-W…"
click at [583, 113] on input "Heliocol Solar Pool Heater Panel" at bounding box center [574, 111] width 114 height 13
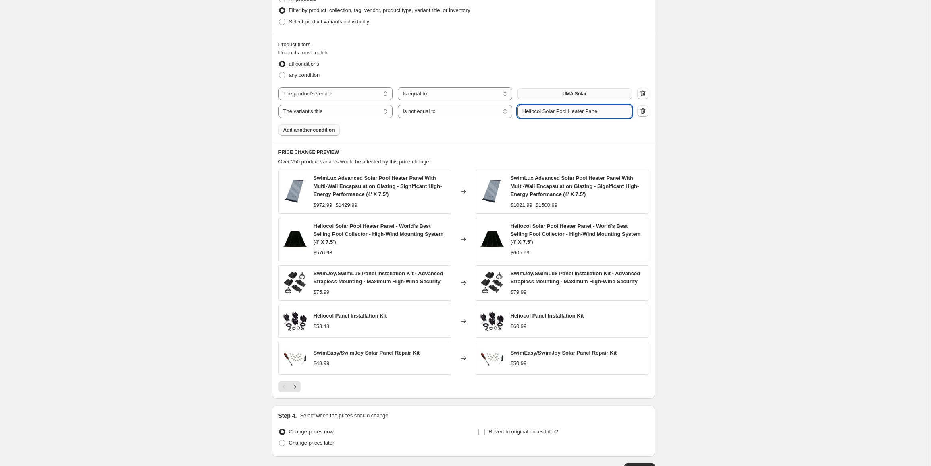
paste input "- World's Best Selling Pool Collector - High-Wind Mounting System (4' X 7.5')"
type input "Heliocol Solar Pool Heater Panel - World's Best Selling Pool Collector - High-W…"
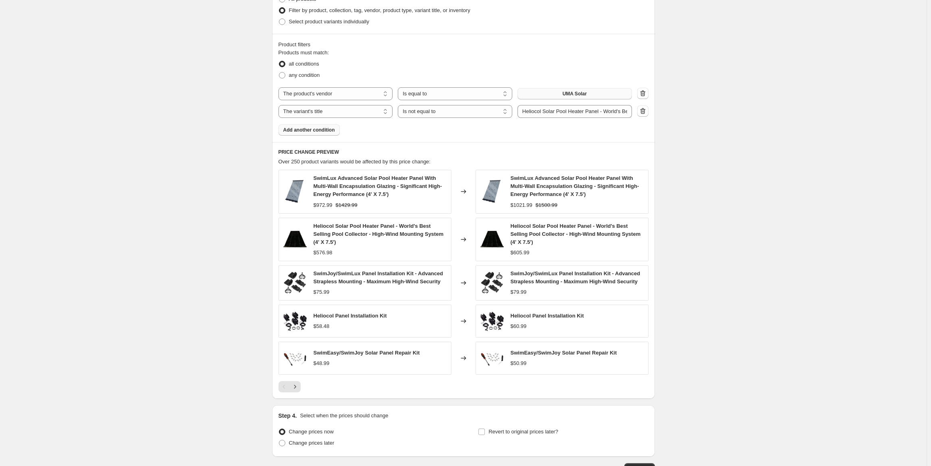
click at [303, 61] on span "all conditions" at bounding box center [304, 64] width 30 height 6
click at [279, 61] on input "all conditions" at bounding box center [279, 61] width 0 height 0
click at [343, 114] on select "The product The product's collection The product's tag The product's vendor The…" at bounding box center [335, 111] width 114 height 13
select select "product"
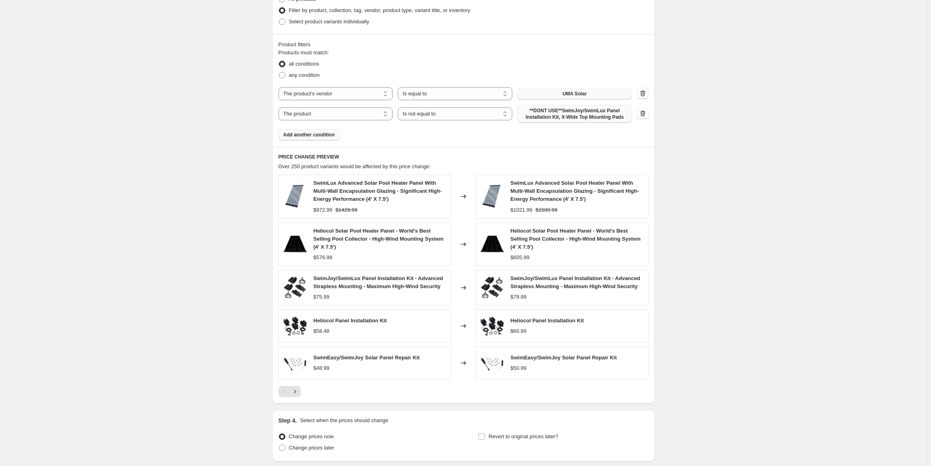
click at [541, 113] on span "**DONT USE**SwimJoy/SwimLux Panel Installation Kit, X-Wide Top Mounting Pads" at bounding box center [574, 114] width 105 height 13
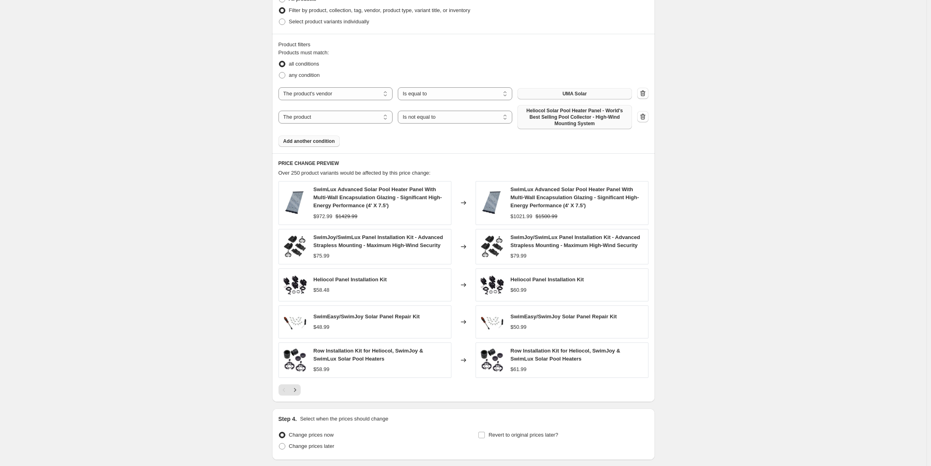
click at [309, 142] on span "Add another condition" at bounding box center [309, 141] width 52 height 6
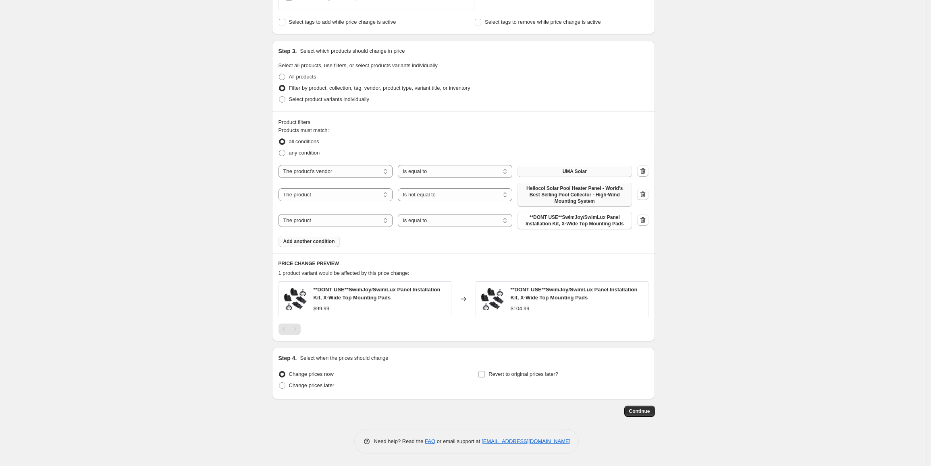
scroll to position [455, 0]
click at [473, 221] on select "Is equal to Is not equal to" at bounding box center [455, 220] width 114 height 13
select select "not_equal"
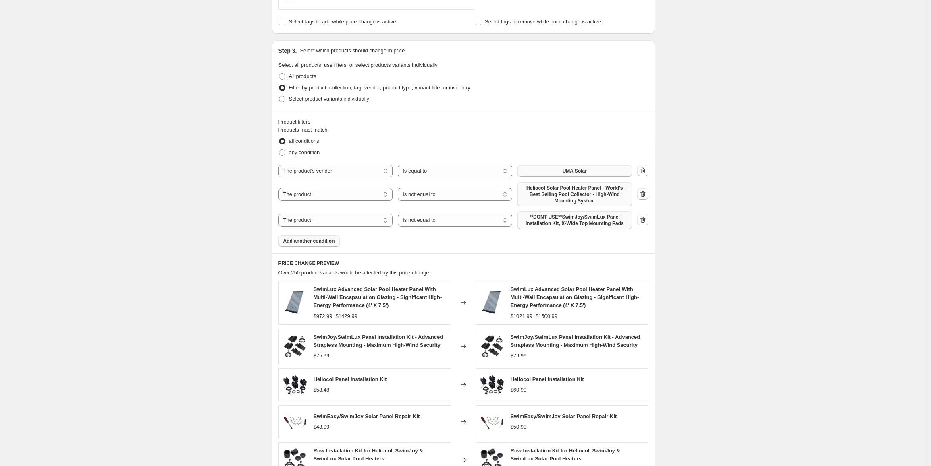
click at [580, 222] on span "**DONT USE**SwimJoy/SwimLux Panel Installation Kit, X-Wide Top Mounting Pads" at bounding box center [574, 220] width 105 height 13
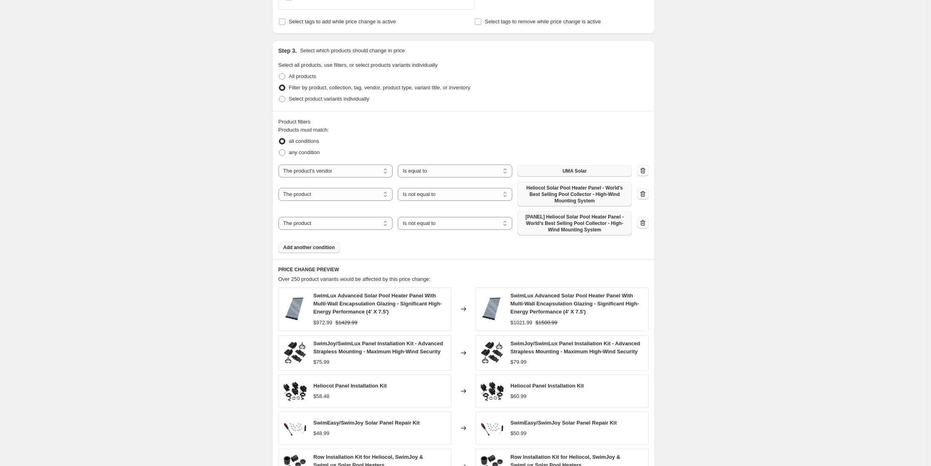
click at [298, 249] on span "Add another condition" at bounding box center [309, 248] width 52 height 6
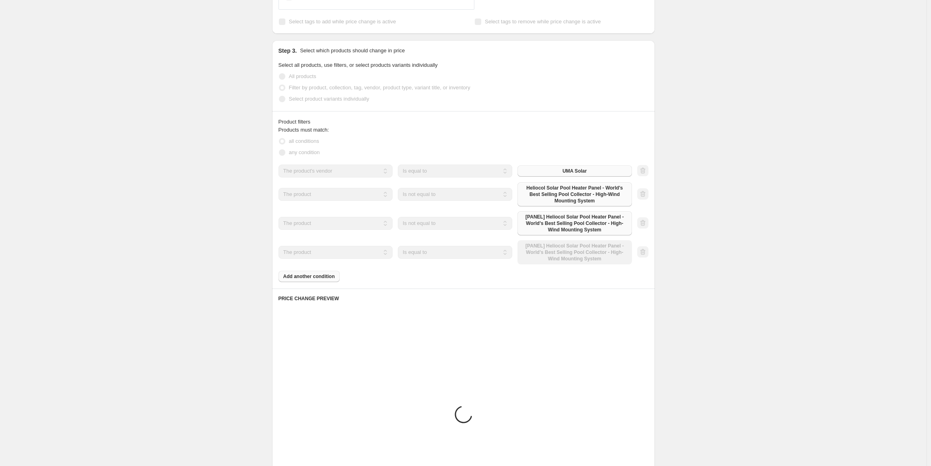
scroll to position [433, 0]
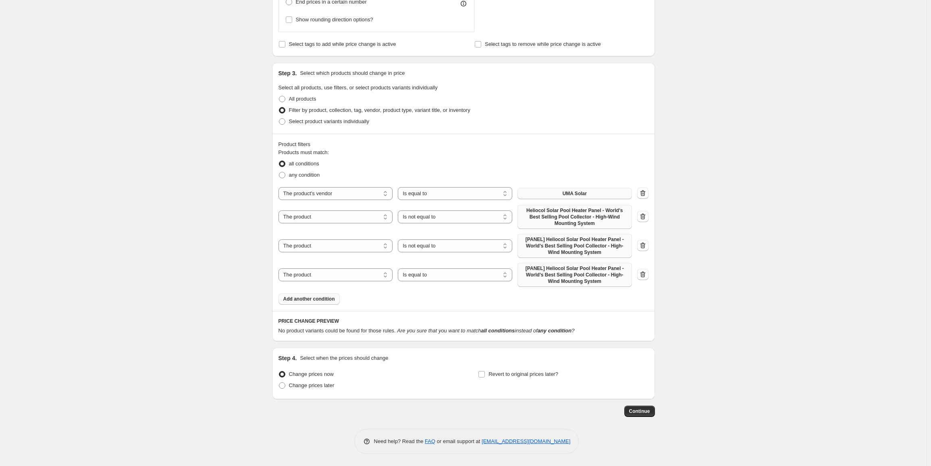
click at [585, 278] on span "[PANEL] Heliocol Solar Pool Heater Panel - World's Best Selling Pool Collector …" at bounding box center [574, 274] width 105 height 19
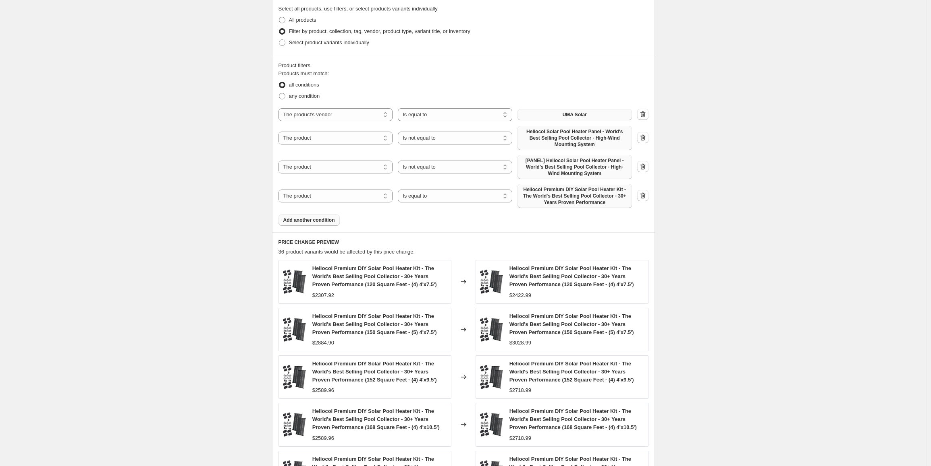
scroll to position [513, 0]
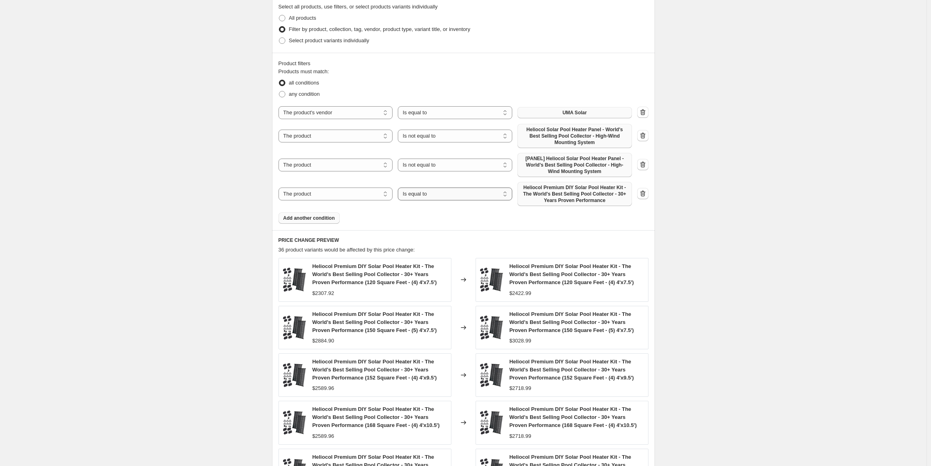
click at [444, 194] on select "Is equal to Is not equal to" at bounding box center [455, 194] width 114 height 13
select select "not_equal"
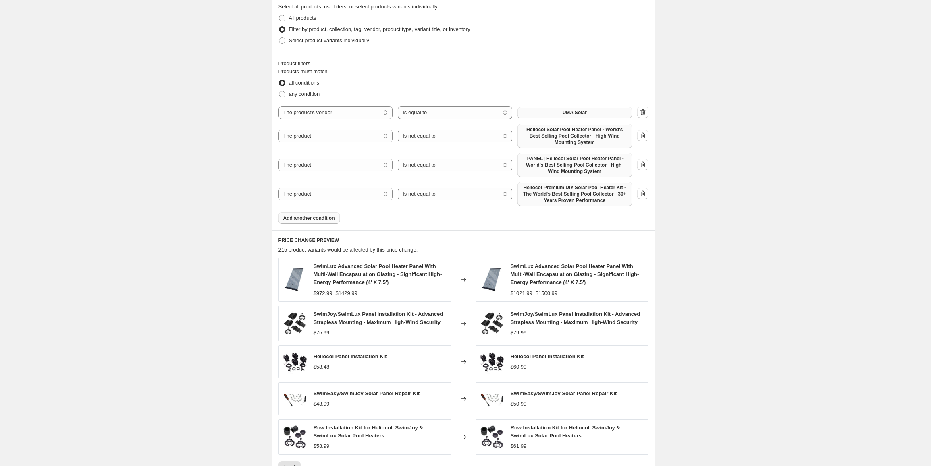
click at [158, 241] on div "Create new price change job. This page is ready Create new price change job Dra…" at bounding box center [463, 45] width 926 height 1117
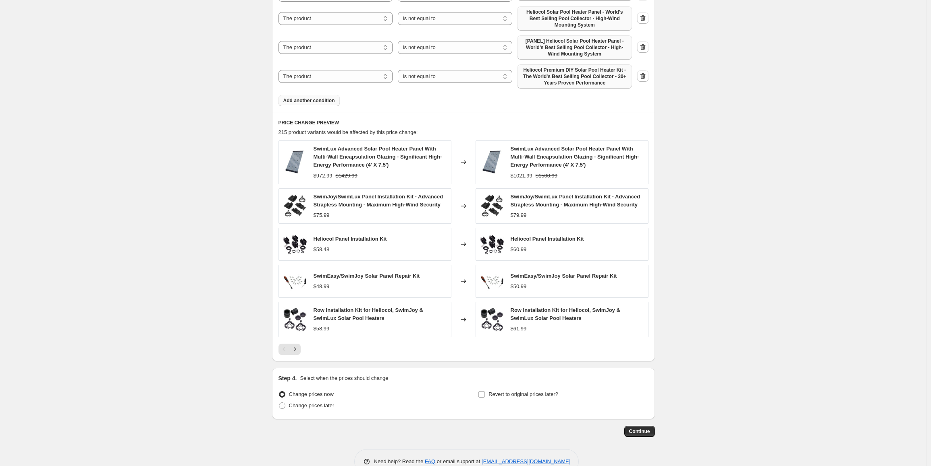
scroll to position [634, 0]
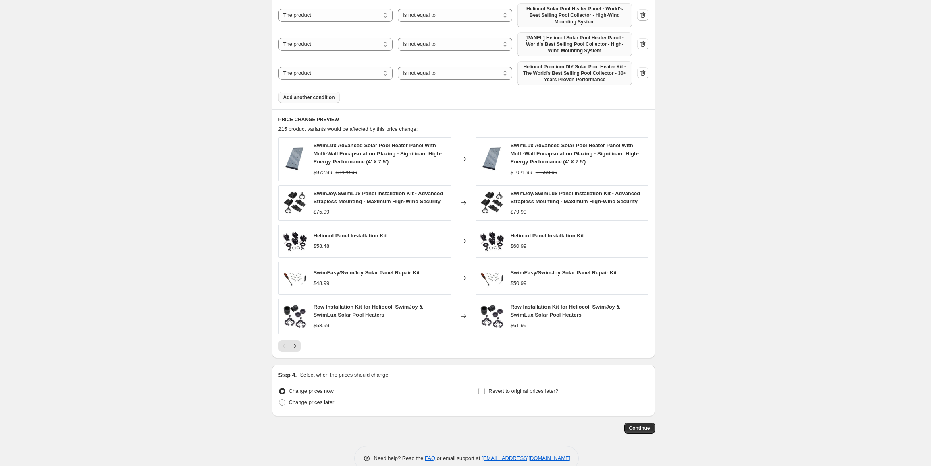
click at [323, 247] on span "$58.48" at bounding box center [321, 246] width 16 height 6
click at [521, 247] on span "$60.99" at bounding box center [518, 246] width 16 height 6
click at [514, 249] on span "$60.99" at bounding box center [518, 246] width 16 height 6
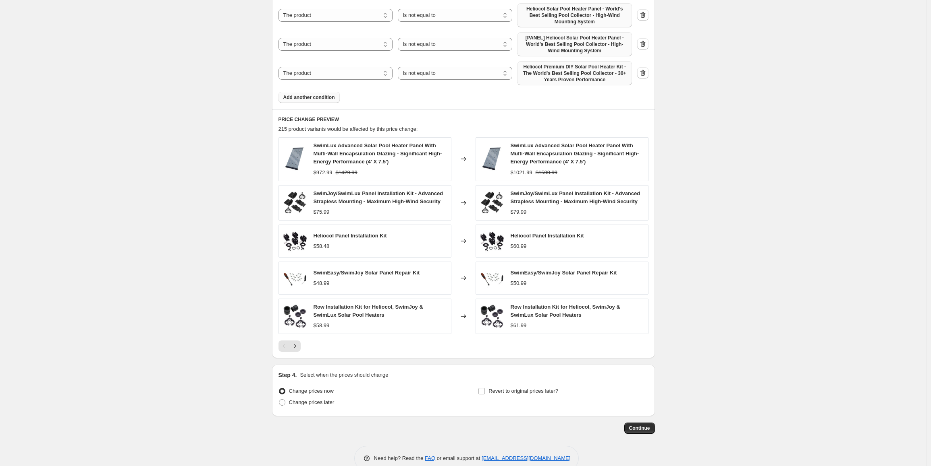
click at [321, 244] on span "$58.48" at bounding box center [321, 246] width 16 height 6
copy span "58.48"
click at [524, 247] on span "$60.99" at bounding box center [518, 246] width 16 height 6
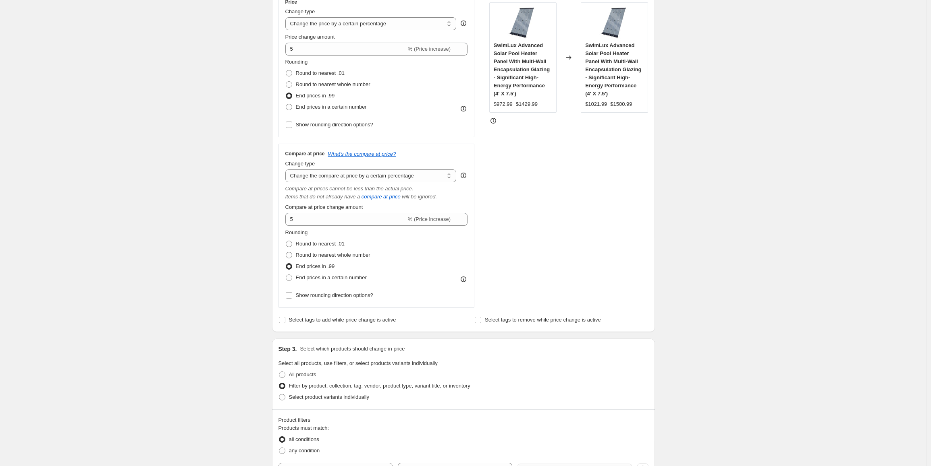
scroll to position [110, 0]
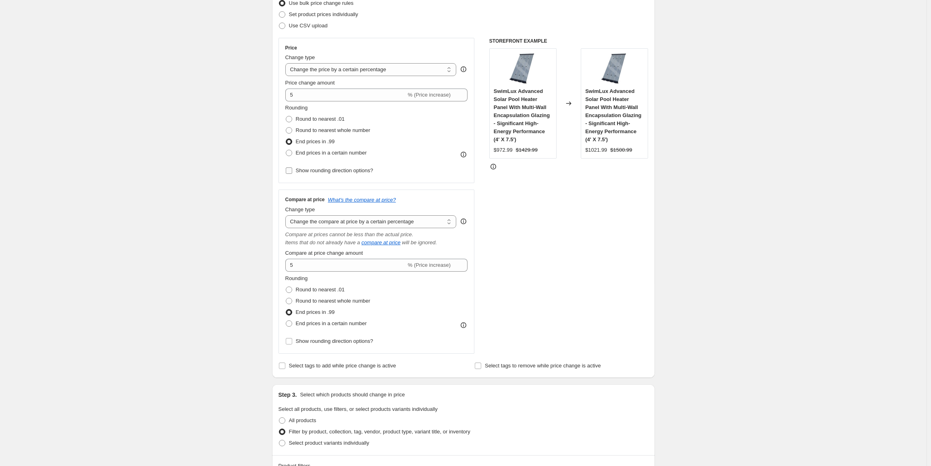
click at [330, 171] on span "Show rounding direction options?" at bounding box center [334, 171] width 77 height 6
click at [292, 171] on input "Show rounding direction options?" at bounding box center [289, 171] width 6 height 6
checkbox input "true"
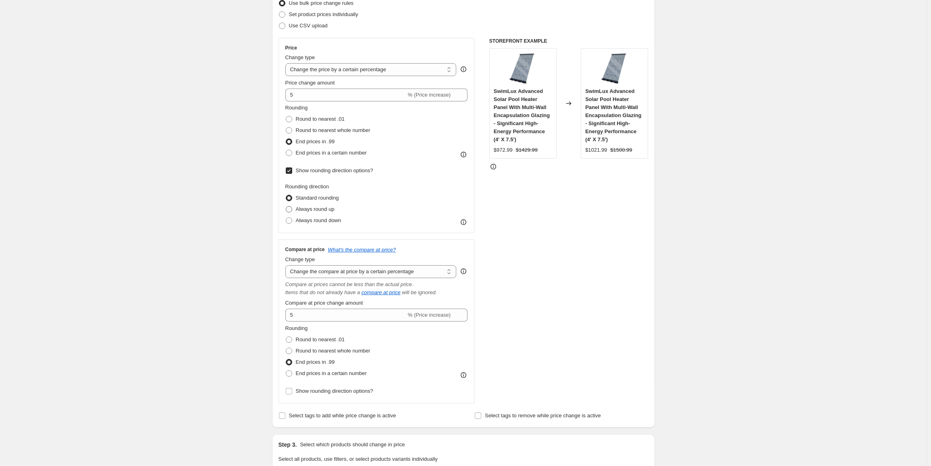
click at [319, 210] on span "Always round up" at bounding box center [315, 209] width 39 height 6
click at [286, 207] on input "Always round up" at bounding box center [286, 206] width 0 height 0
radio input "true"
click at [311, 394] on span "Show rounding direction options?" at bounding box center [334, 391] width 77 height 6
click at [292, 394] on input "Show rounding direction options?" at bounding box center [289, 391] width 6 height 6
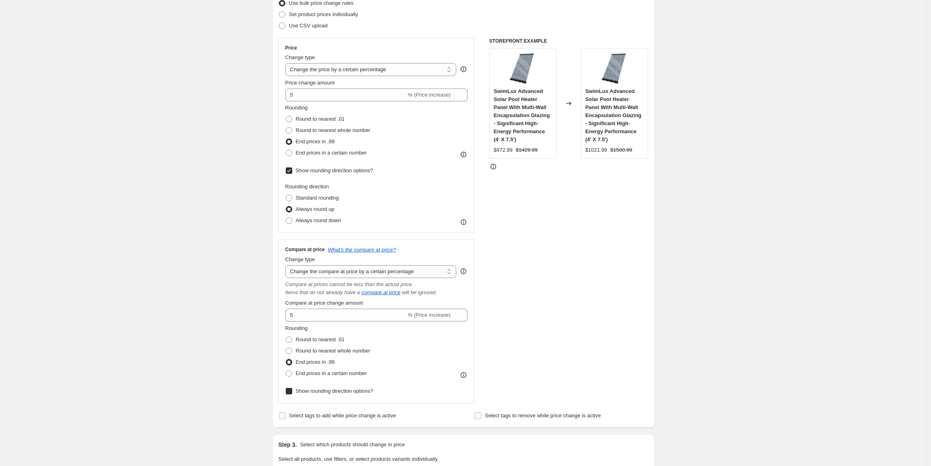
checkbox input "true"
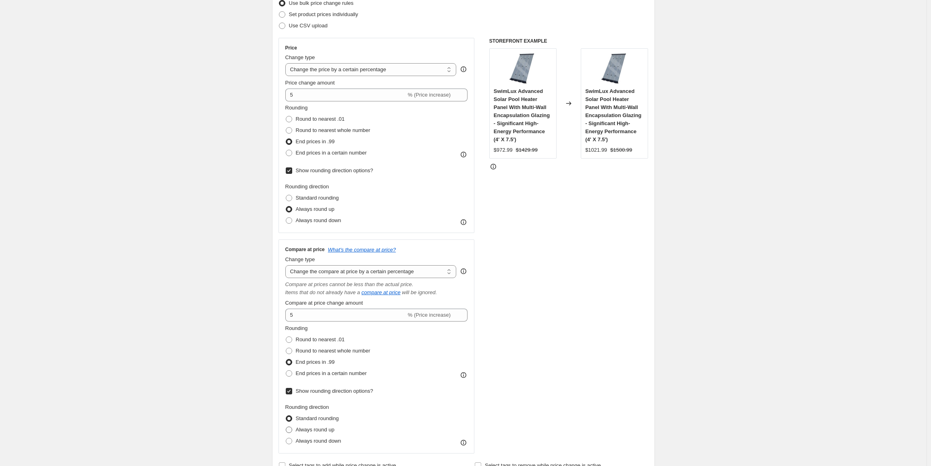
drag, startPoint x: 313, startPoint y: 432, endPoint x: 299, endPoint y: 430, distance: 13.9
click at [313, 432] on span "Always round up" at bounding box center [315, 430] width 39 height 6
click at [286, 427] on input "Always round up" at bounding box center [286, 427] width 0 height 0
radio input "true"
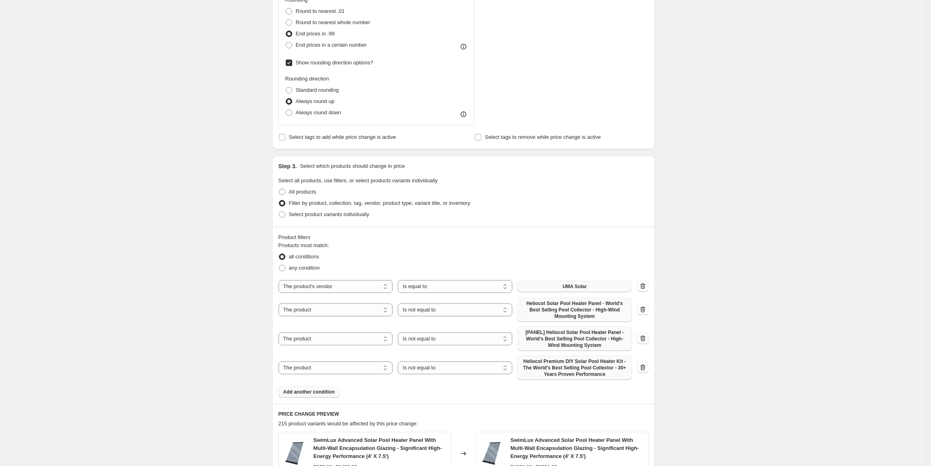
scroll to position [634, 0]
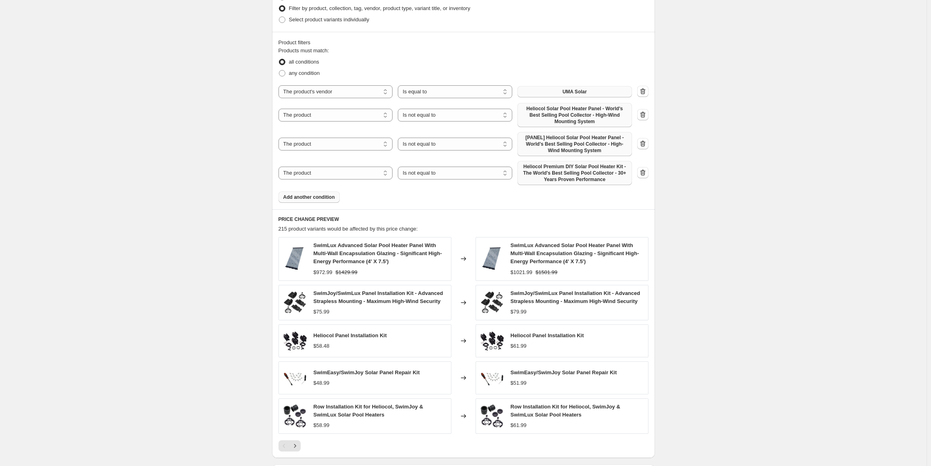
click at [520, 348] on span "$61.99" at bounding box center [518, 346] width 16 height 6
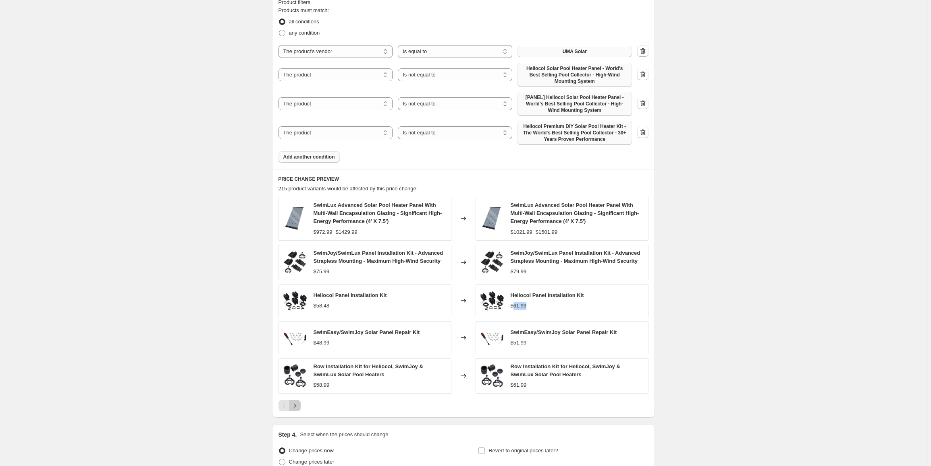
click at [296, 406] on icon "Next" at bounding box center [295, 406] width 8 height 8
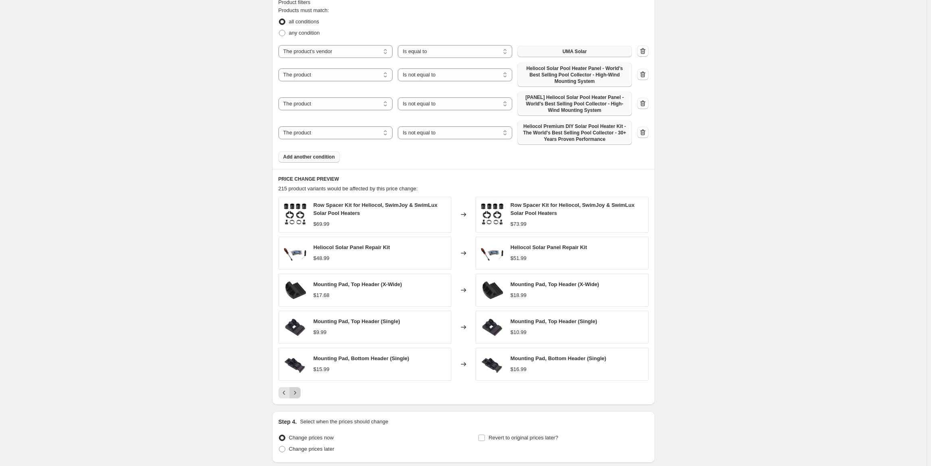
click at [299, 393] on icon "Next" at bounding box center [295, 393] width 8 height 8
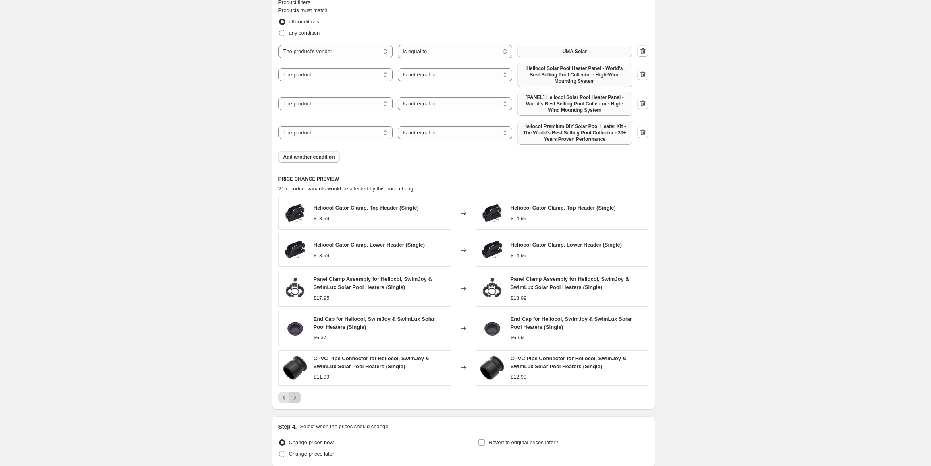
click at [299, 397] on icon "Next" at bounding box center [295, 398] width 8 height 8
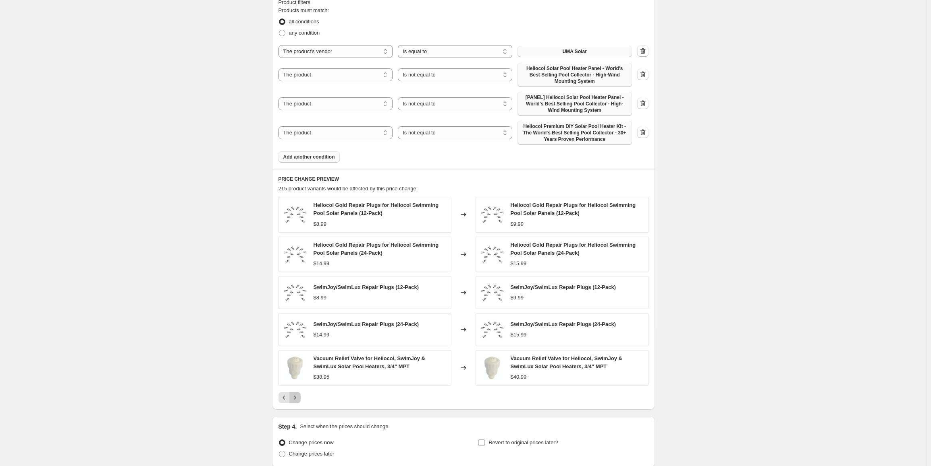
click at [298, 397] on icon "Next" at bounding box center [295, 398] width 8 height 8
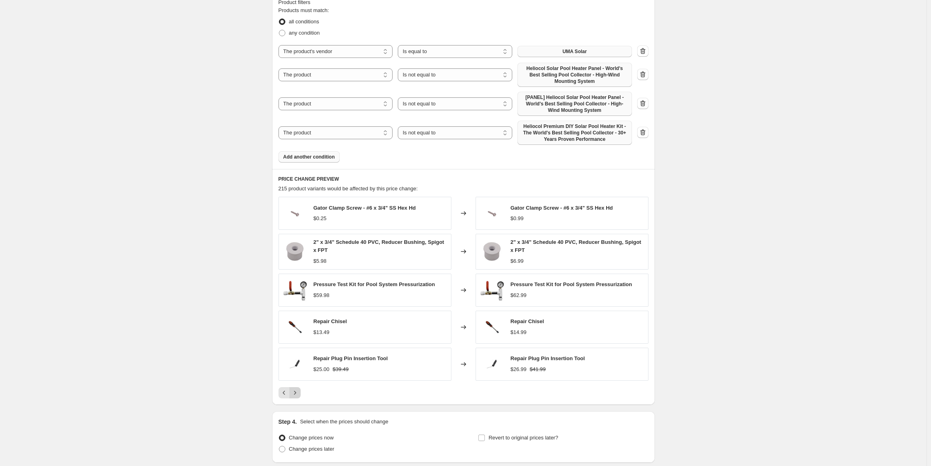
click at [298, 394] on icon "Next" at bounding box center [295, 393] width 8 height 8
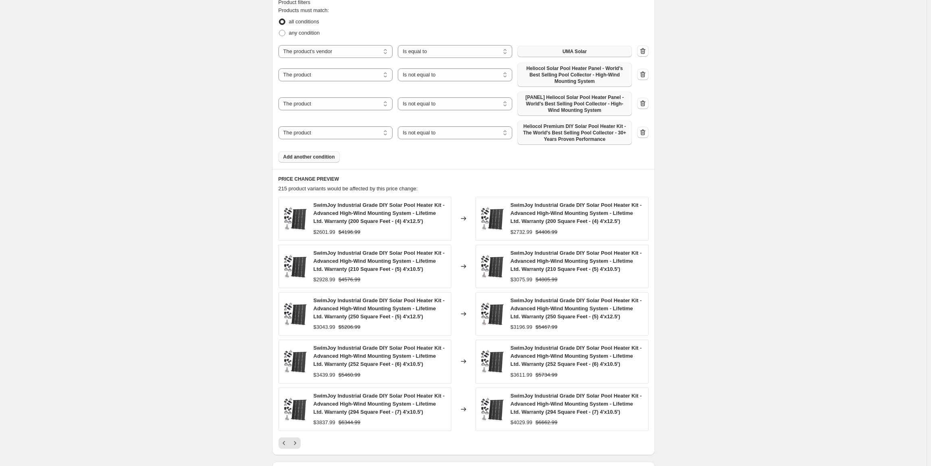
click at [356, 377] on span "$5460.99" at bounding box center [349, 375] width 22 height 6
copy span "5460.99"
click at [325, 377] on span "$3439.99" at bounding box center [324, 375] width 22 height 6
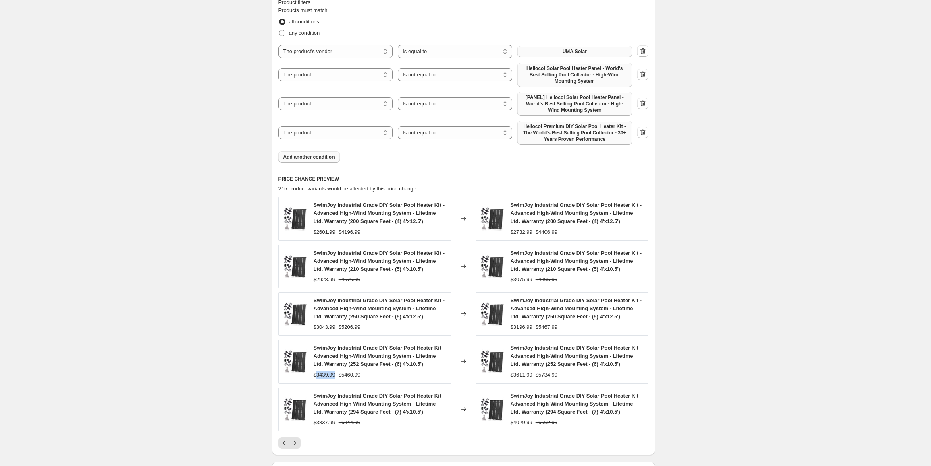
click at [325, 377] on span "$3439.99" at bounding box center [324, 375] width 22 height 6
copy span "3439.99"
click at [519, 377] on span "$3611.99" at bounding box center [521, 375] width 22 height 6
drag, startPoint x: 519, startPoint y: 377, endPoint x: 534, endPoint y: 377, distance: 14.9
click at [519, 377] on span "$3611.99" at bounding box center [521, 375] width 22 height 6
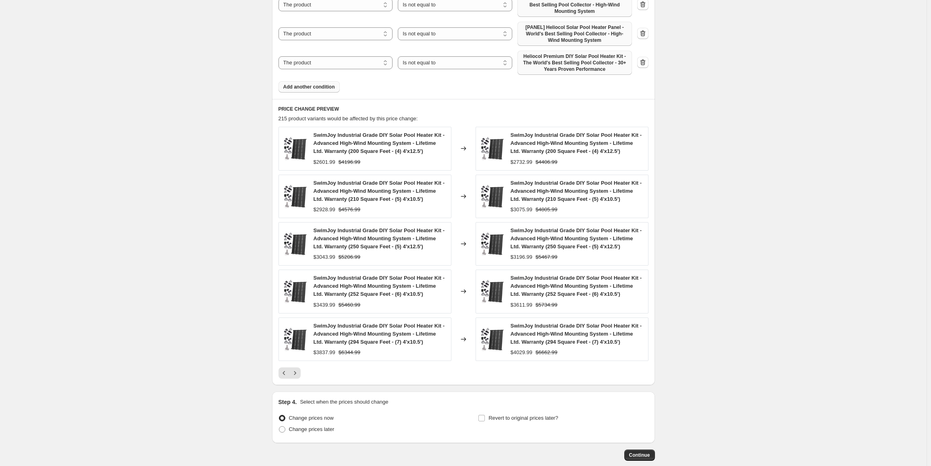
scroll to position [755, 0]
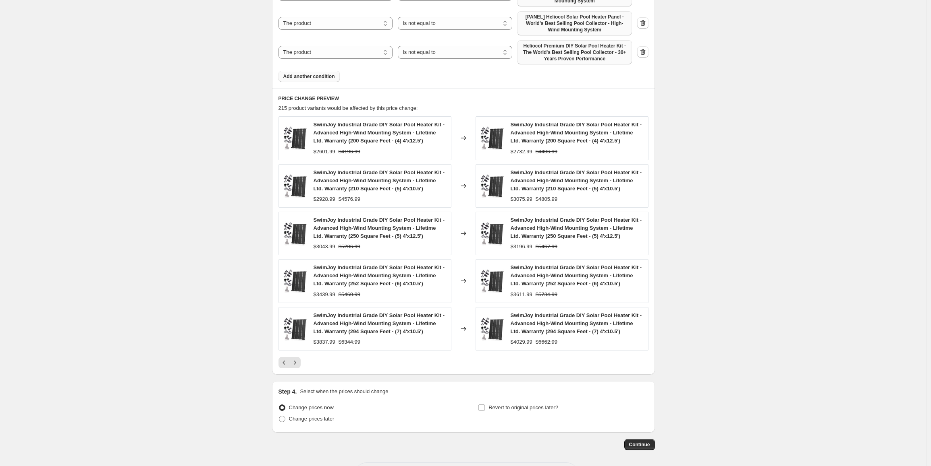
click at [520, 343] on span "$4029.99" at bounding box center [521, 342] width 22 height 6
click at [315, 407] on span "Change prices now" at bounding box center [311, 408] width 45 height 6
click at [279, 405] on input "Change prices now" at bounding box center [279, 405] width 0 height 0
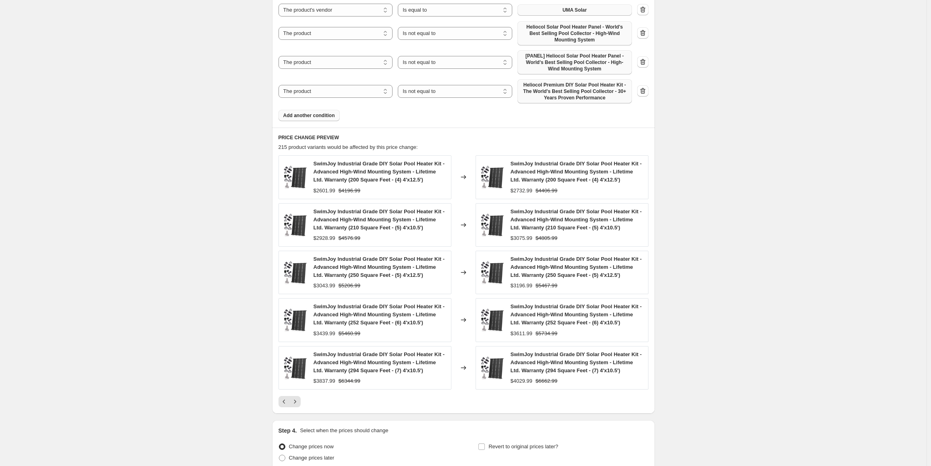
scroll to position [789, 0]
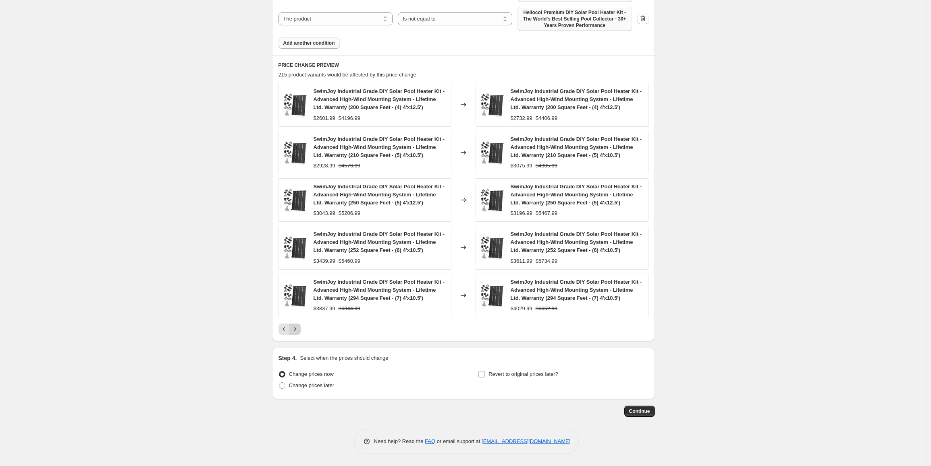
click at [298, 331] on icon "Next" at bounding box center [295, 329] width 8 height 8
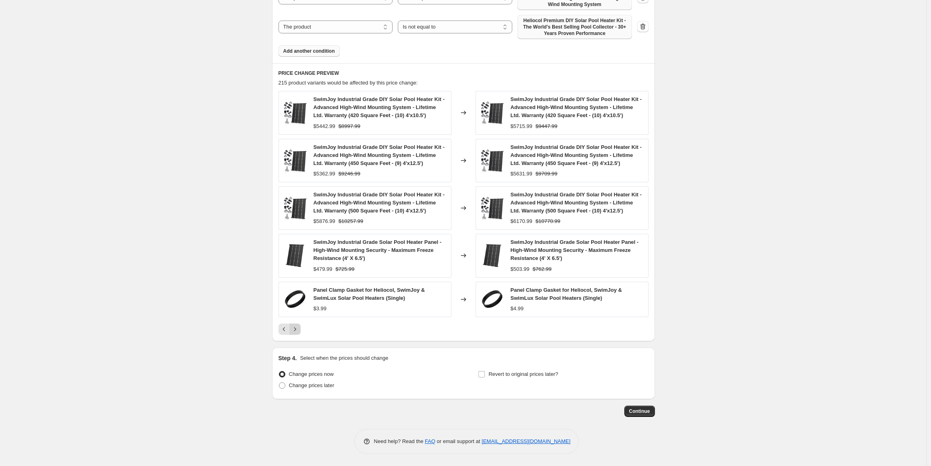
click at [297, 331] on icon "Next" at bounding box center [295, 329] width 8 height 8
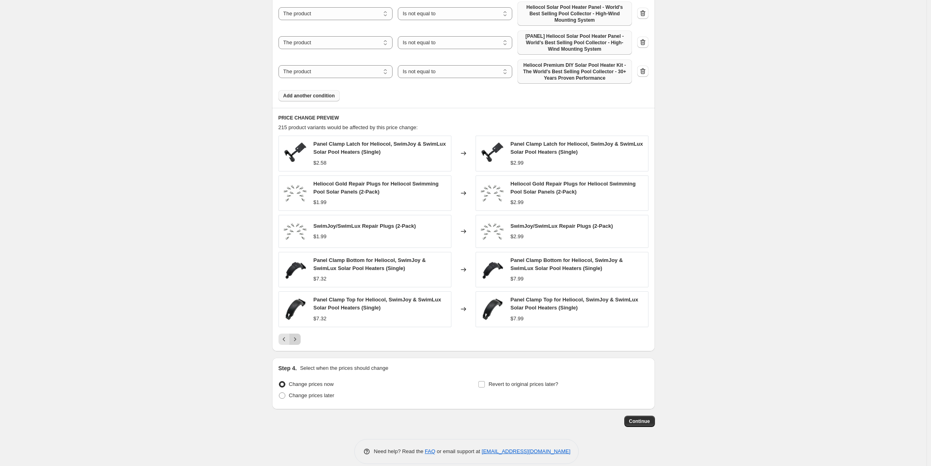
scroll to position [746, 0]
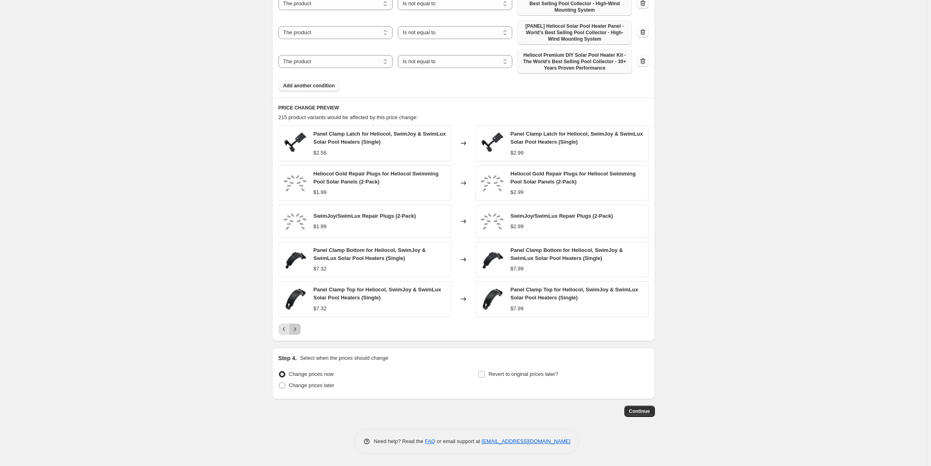
click at [297, 331] on icon "Next" at bounding box center [295, 329] width 8 height 8
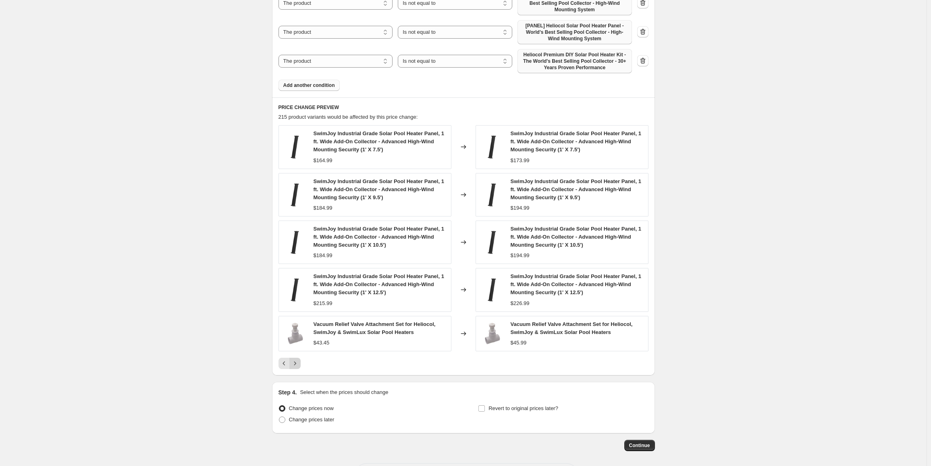
click at [296, 367] on icon "Next" at bounding box center [295, 364] width 8 height 8
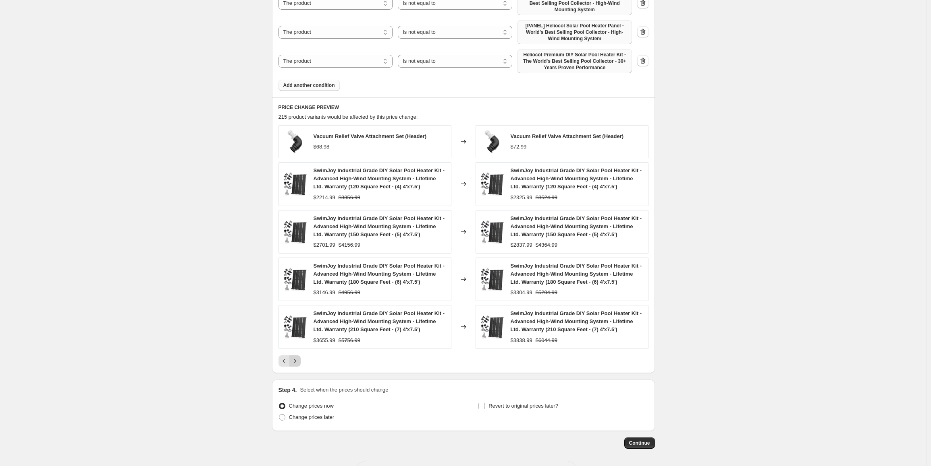
click at [297, 363] on icon "Next" at bounding box center [295, 361] width 8 height 8
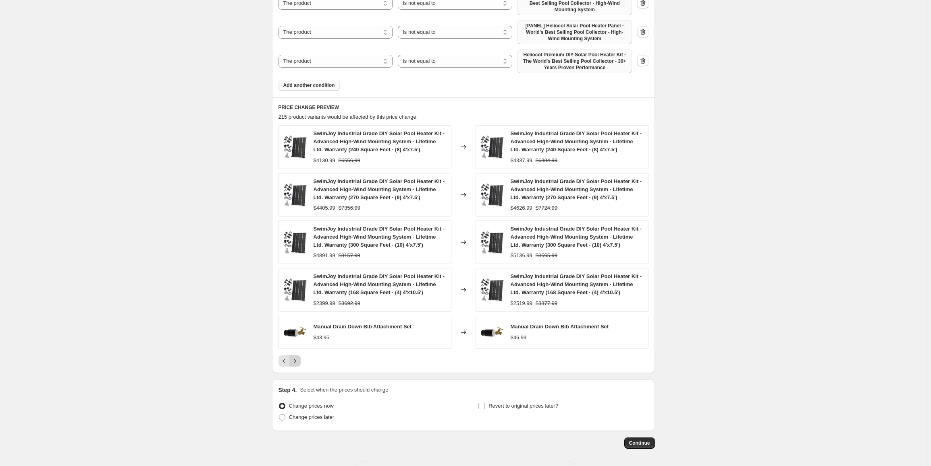
click at [297, 363] on icon "Next" at bounding box center [295, 361] width 8 height 8
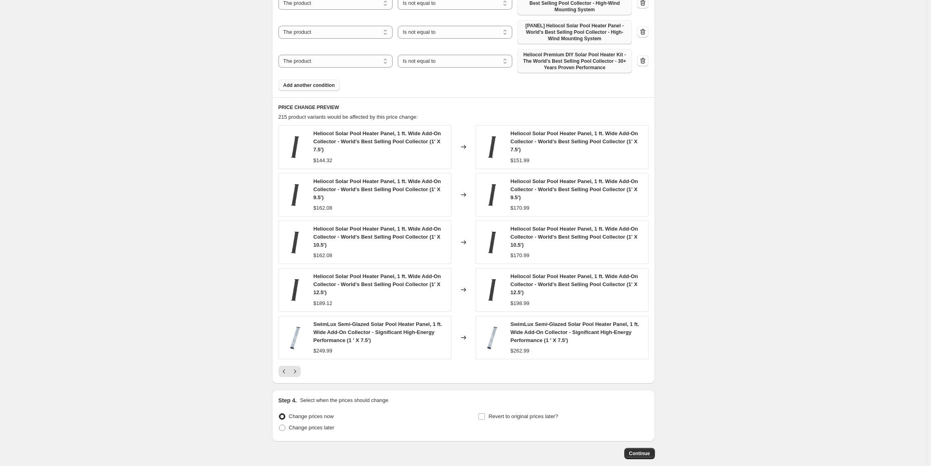
scroll to position [665, 0]
click at [299, 372] on icon "Next" at bounding box center [295, 372] width 8 height 8
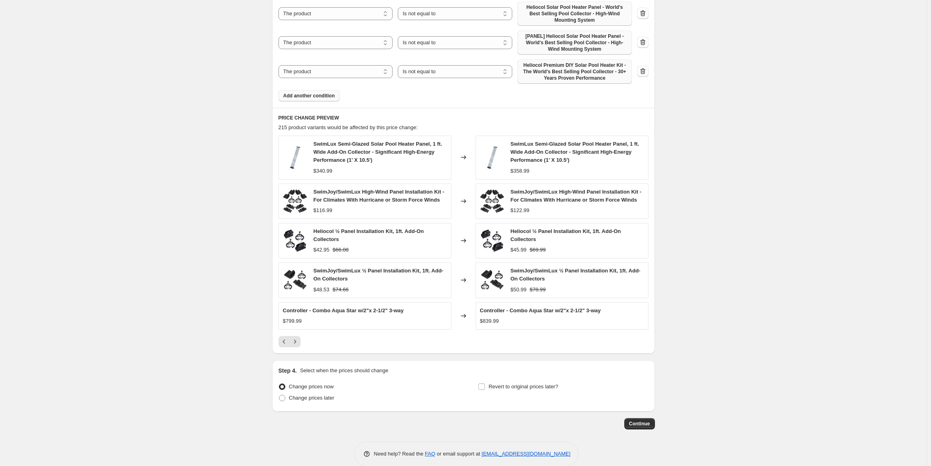
scroll to position [746, 0]
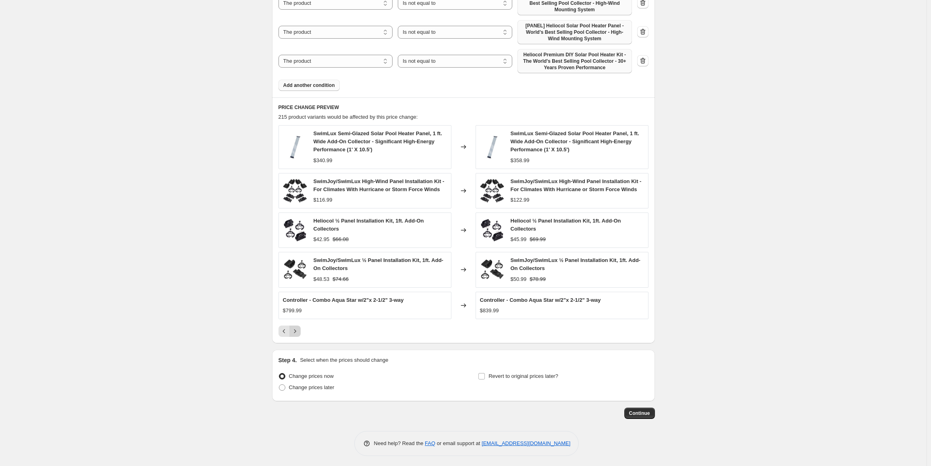
click at [299, 335] on icon "Next" at bounding box center [295, 331] width 8 height 8
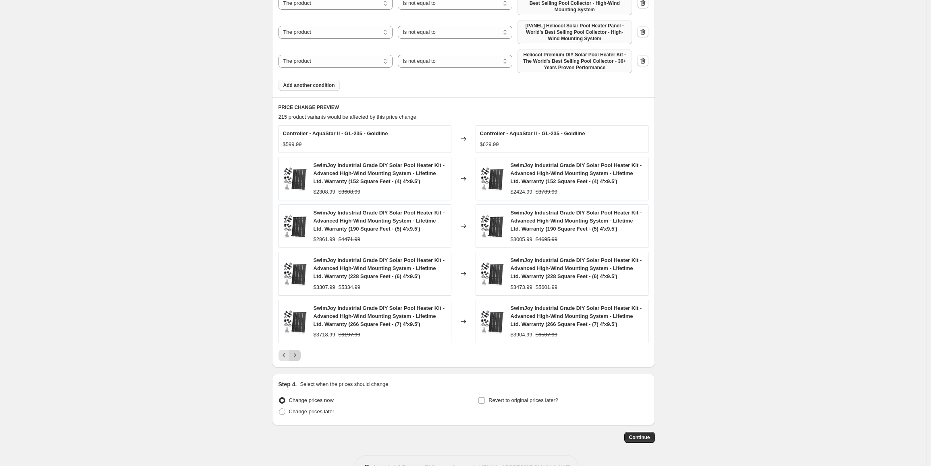
click at [298, 352] on icon "Next" at bounding box center [295, 356] width 8 height 8
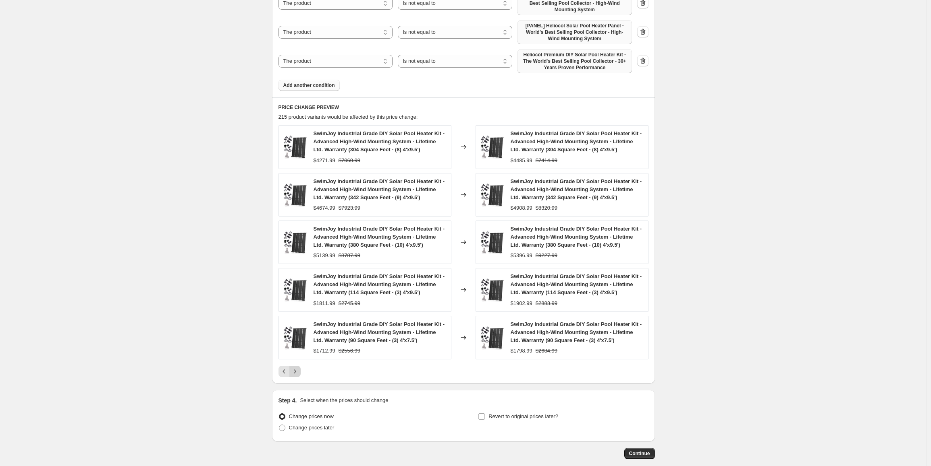
click at [295, 374] on icon "Next" at bounding box center [295, 372] width 8 height 8
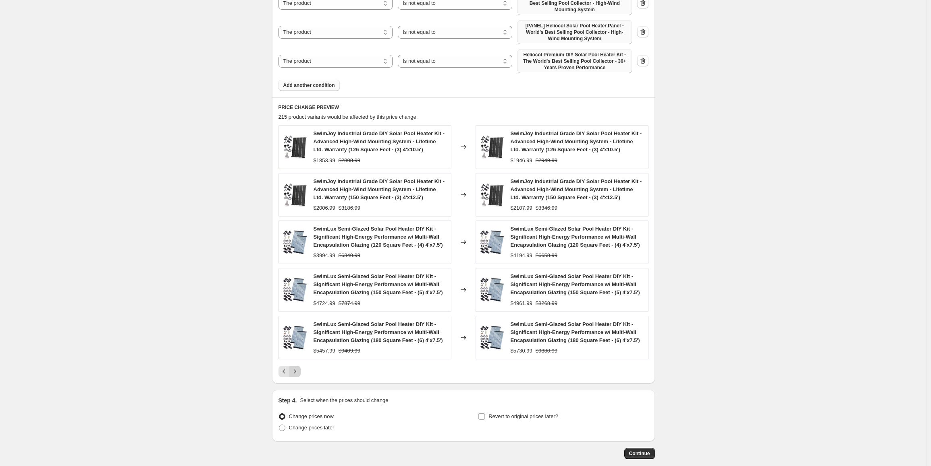
click at [298, 371] on icon "Next" at bounding box center [295, 372] width 8 height 8
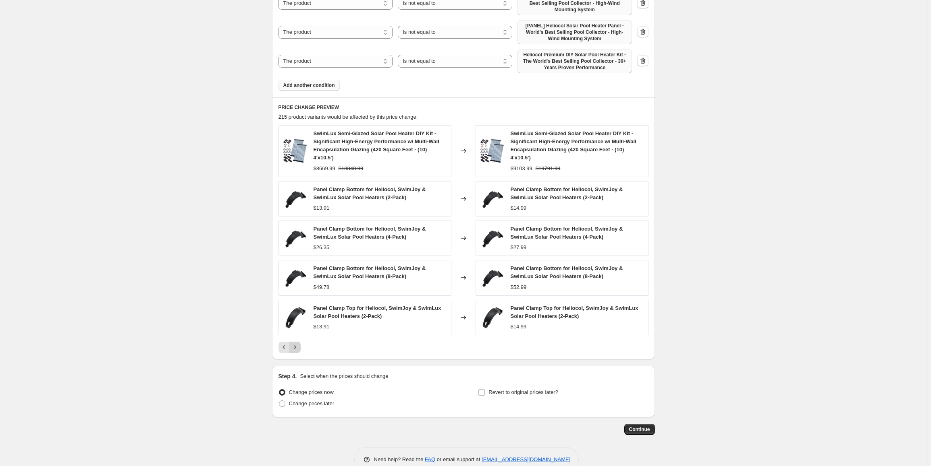
click at [298, 347] on icon "Next" at bounding box center [295, 348] width 8 height 8
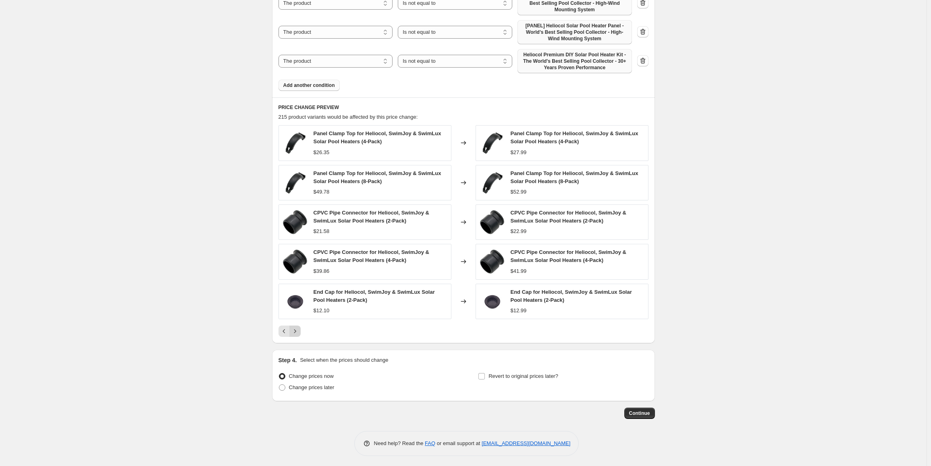
click at [299, 329] on icon "Next" at bounding box center [295, 331] width 8 height 8
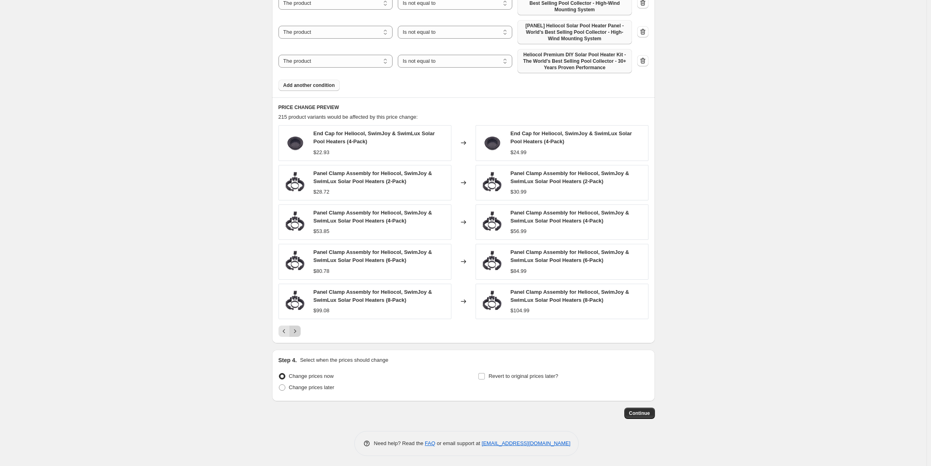
click at [298, 332] on icon "Next" at bounding box center [295, 331] width 8 height 8
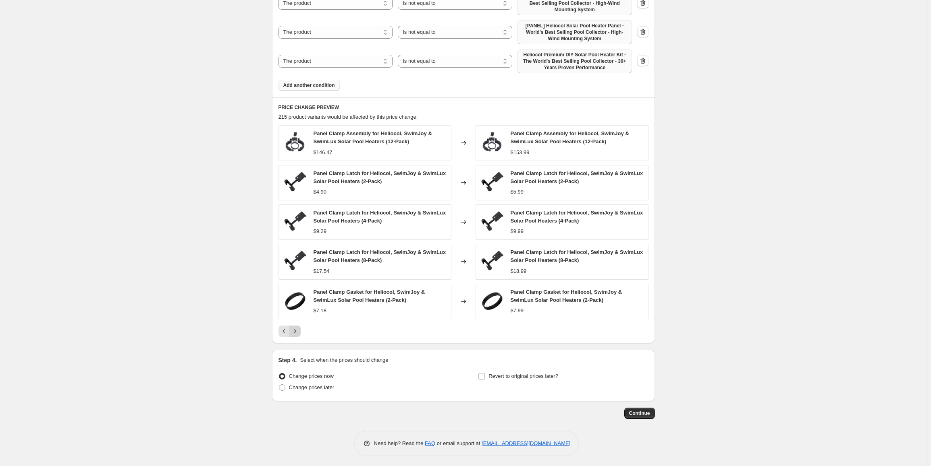
click at [298, 332] on icon "Next" at bounding box center [295, 331] width 8 height 8
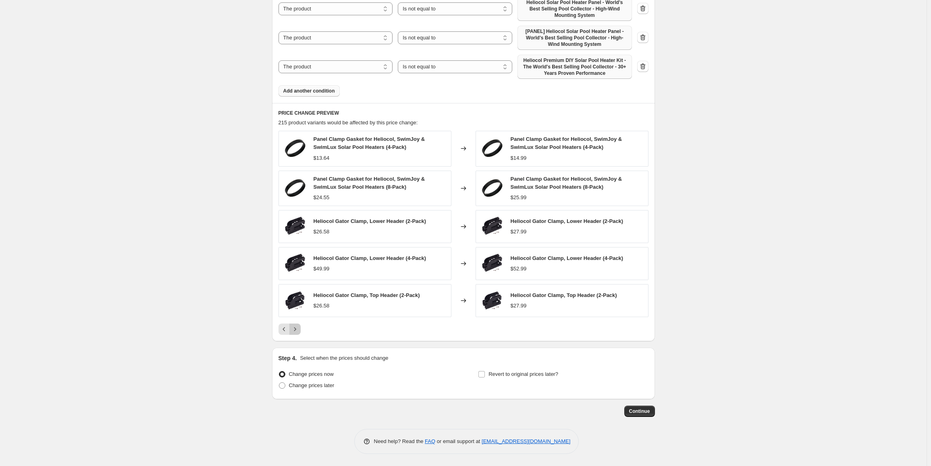
click at [298, 332] on icon "Next" at bounding box center [295, 329] width 8 height 8
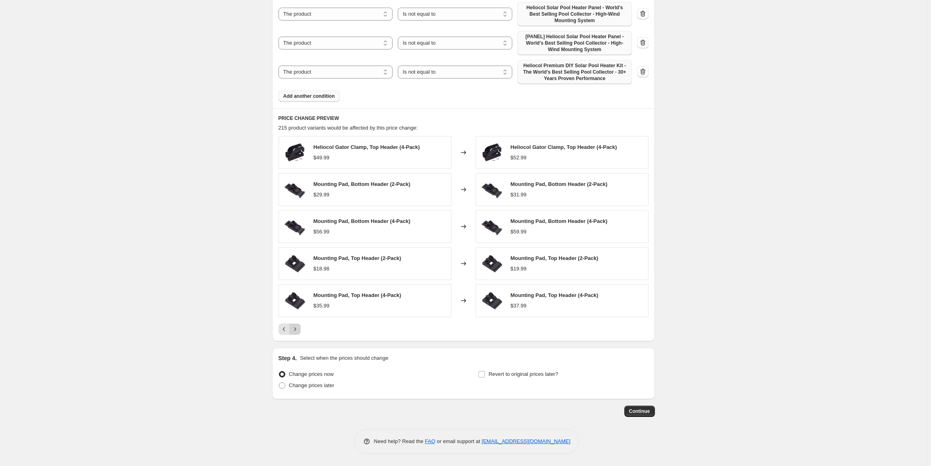
click at [298, 332] on icon "Next" at bounding box center [295, 329] width 8 height 8
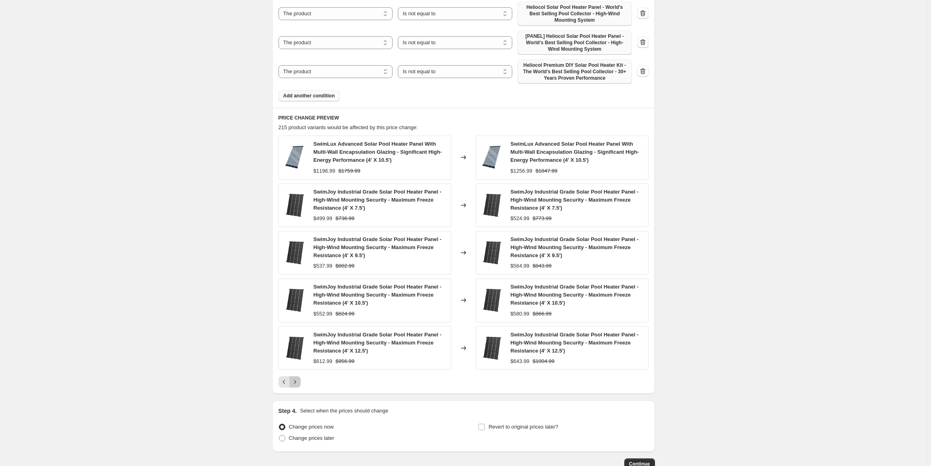
click at [299, 382] on icon "Next" at bounding box center [295, 382] width 8 height 8
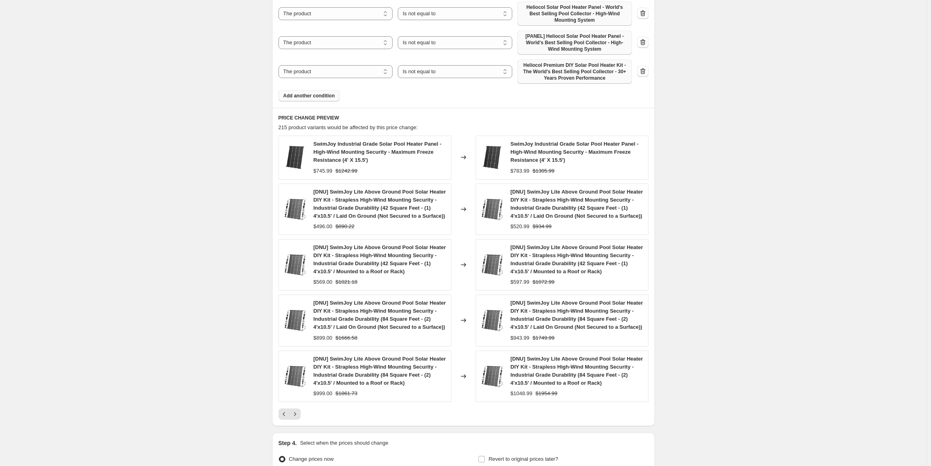
click at [299, 414] on icon "Next" at bounding box center [295, 414] width 8 height 8
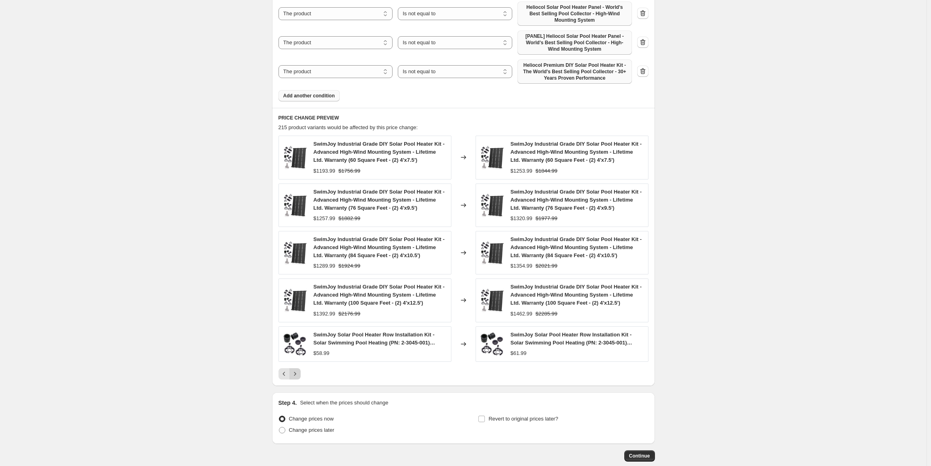
click at [298, 372] on icon "Next" at bounding box center [295, 374] width 8 height 8
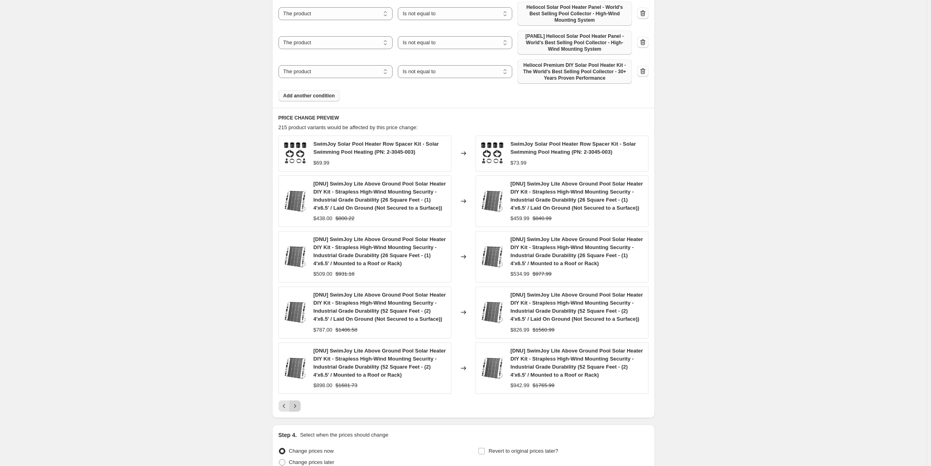
click at [297, 406] on icon "Next" at bounding box center [295, 406] width 8 height 8
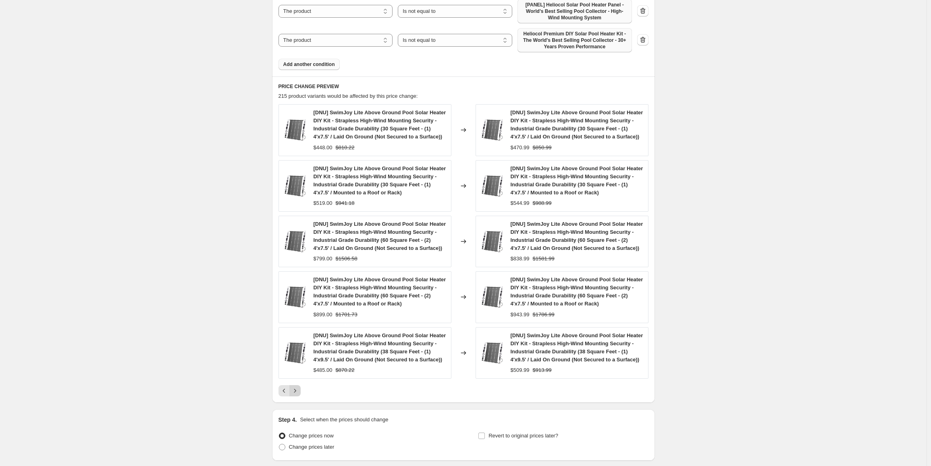
scroll to position [776, 0]
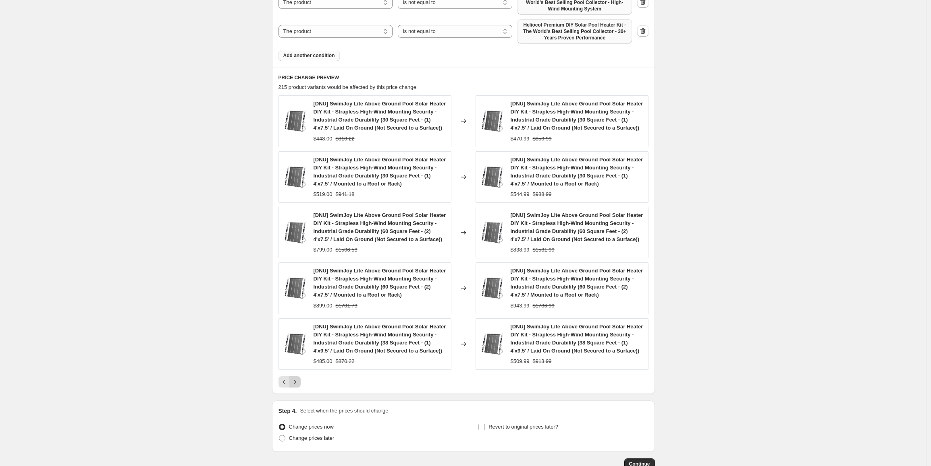
click at [297, 385] on icon "Next" at bounding box center [295, 382] width 8 height 8
click at [298, 383] on icon "Next" at bounding box center [295, 382] width 8 height 8
click at [299, 379] on icon "Next" at bounding box center [295, 382] width 8 height 8
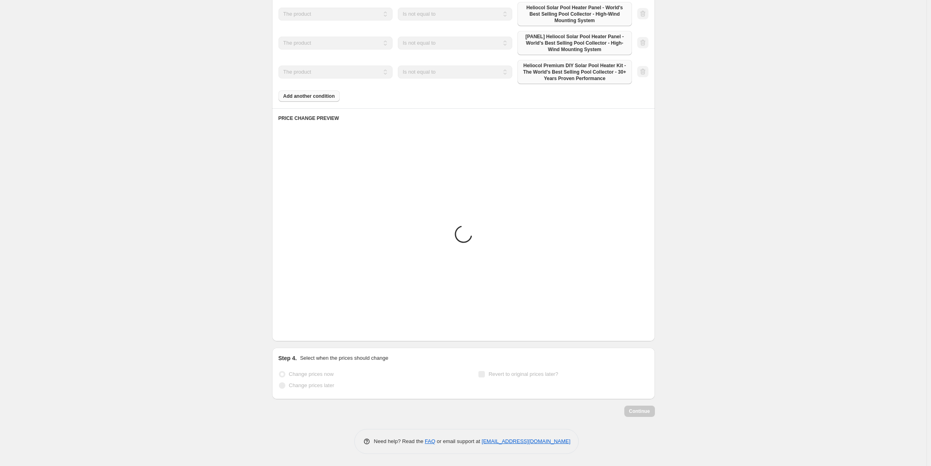
scroll to position [775, 0]
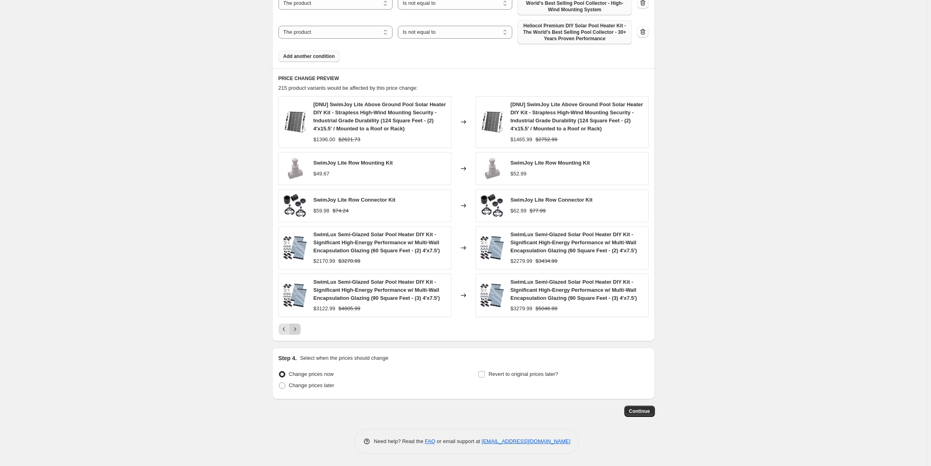
click at [299, 329] on icon "Next" at bounding box center [295, 329] width 8 height 8
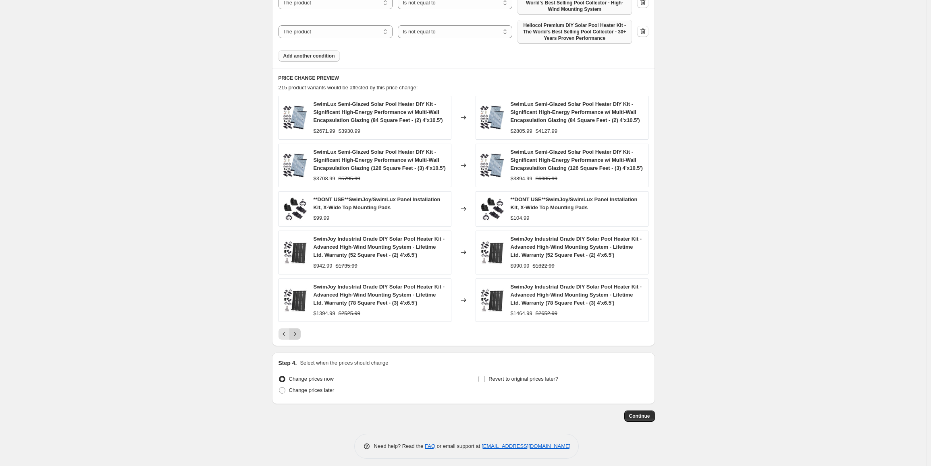
click at [299, 336] on icon "Next" at bounding box center [295, 334] width 8 height 8
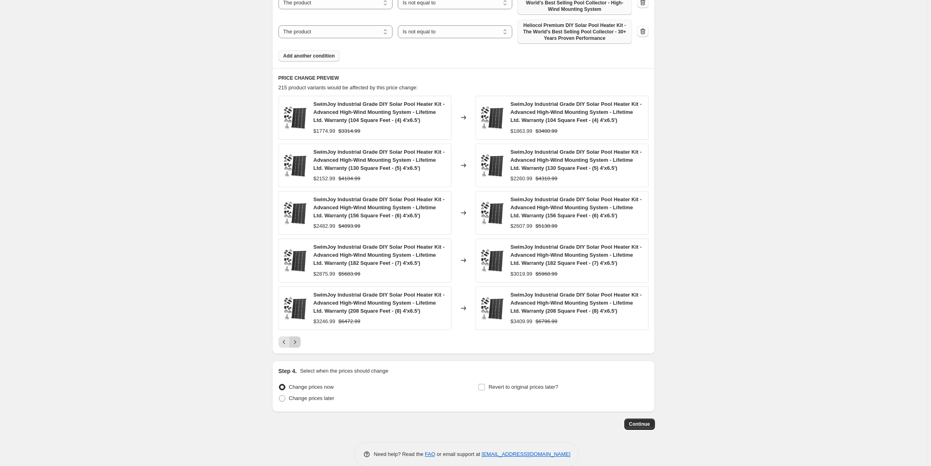
click at [298, 342] on icon "Next" at bounding box center [295, 342] width 8 height 8
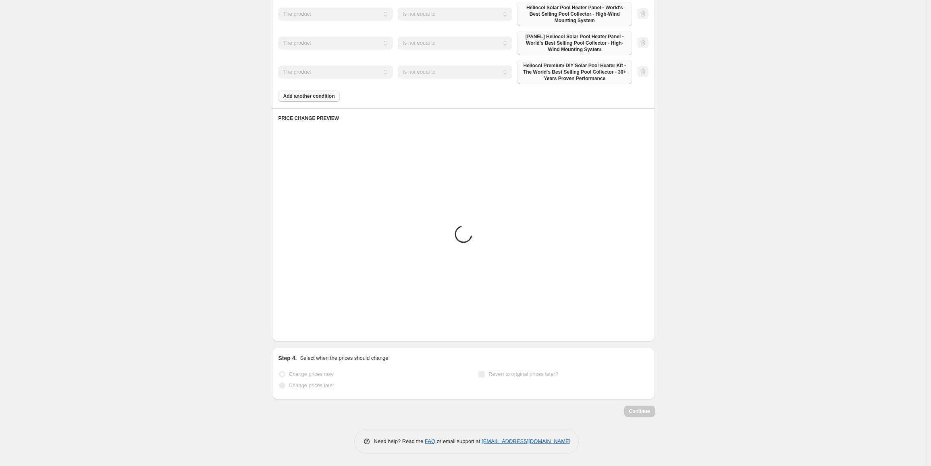
scroll to position [765, 0]
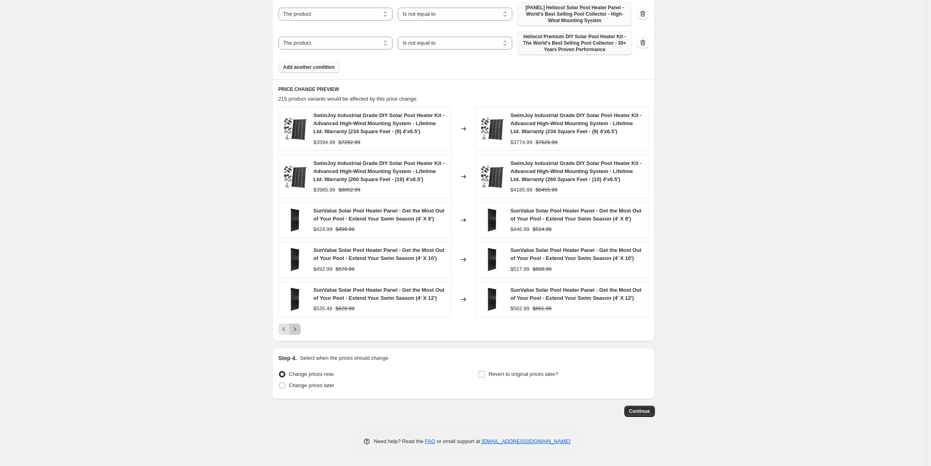
click at [298, 329] on icon "Next" at bounding box center [295, 329] width 8 height 8
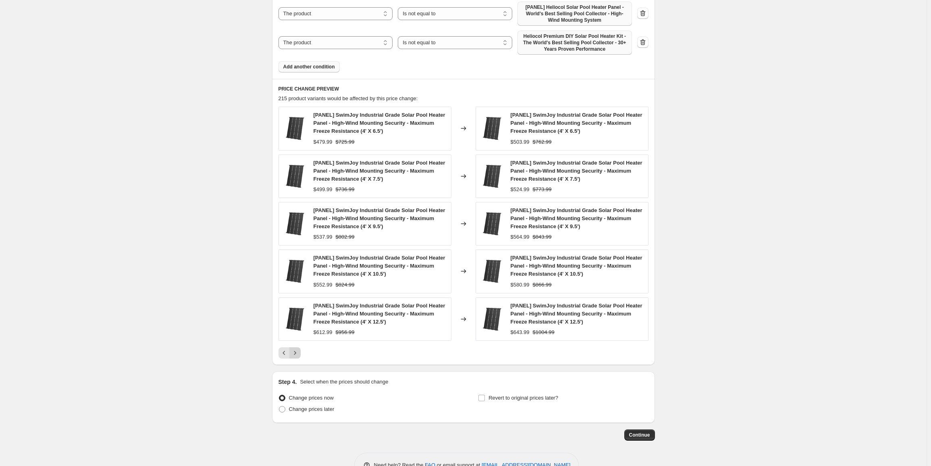
click at [297, 354] on icon "Next" at bounding box center [295, 353] width 8 height 8
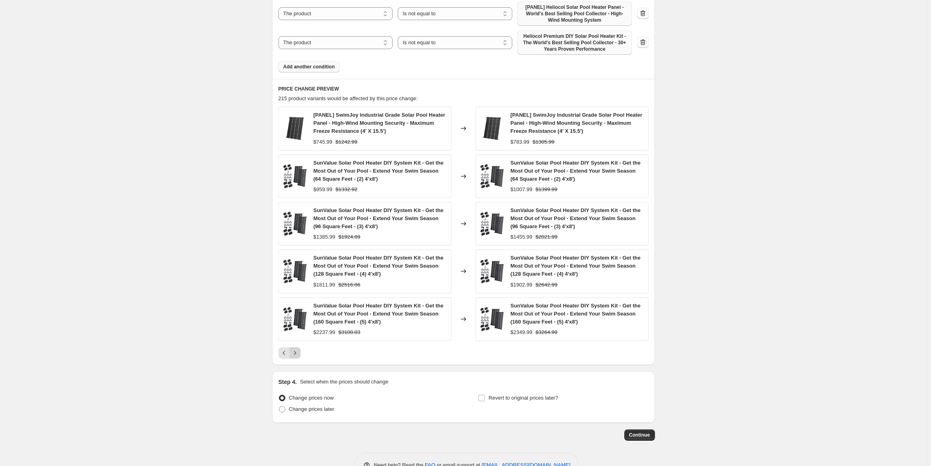
click at [297, 354] on icon "Next" at bounding box center [295, 353] width 8 height 8
click at [298, 351] on icon "Next" at bounding box center [295, 353] width 8 height 8
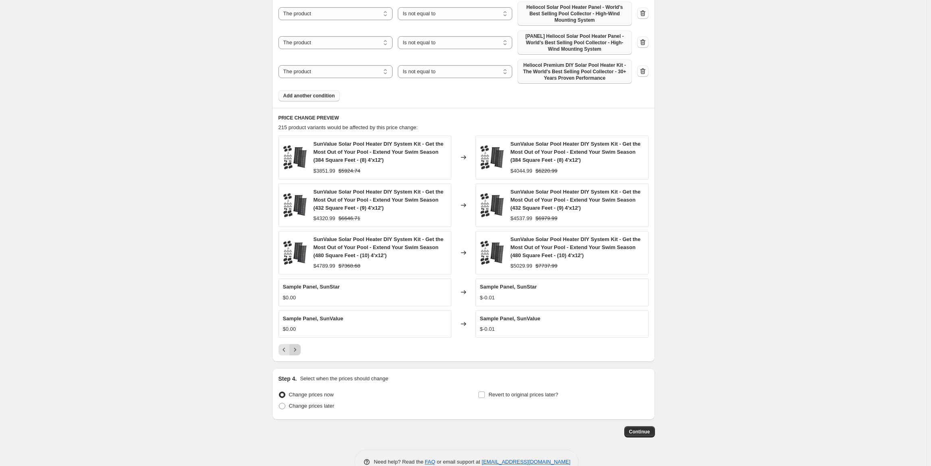
scroll to position [756, 0]
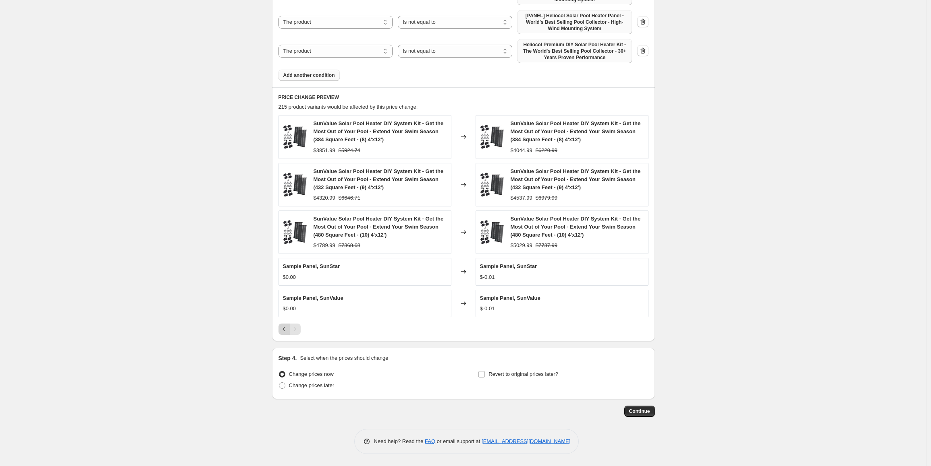
click at [285, 330] on icon "Previous" at bounding box center [283, 329] width 2 height 4
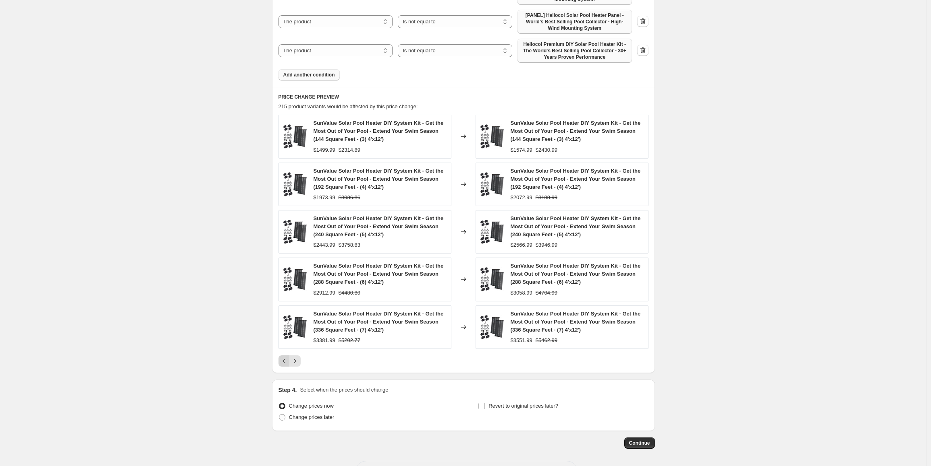
click at [287, 364] on icon "Previous" at bounding box center [284, 361] width 8 height 8
click at [288, 361] on icon "Previous" at bounding box center [284, 361] width 8 height 8
click at [291, 361] on button "Next" at bounding box center [294, 361] width 11 height 11
click at [286, 363] on icon "Previous" at bounding box center [284, 361] width 8 height 8
click at [286, 364] on icon "Previous" at bounding box center [284, 361] width 8 height 8
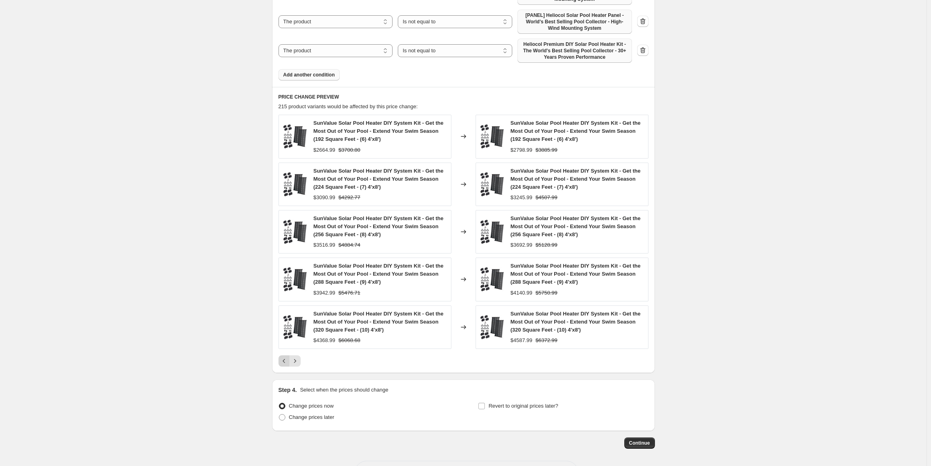
click at [285, 364] on icon "Previous" at bounding box center [284, 361] width 8 height 8
click at [644, 445] on span "Continue" at bounding box center [639, 443] width 21 height 6
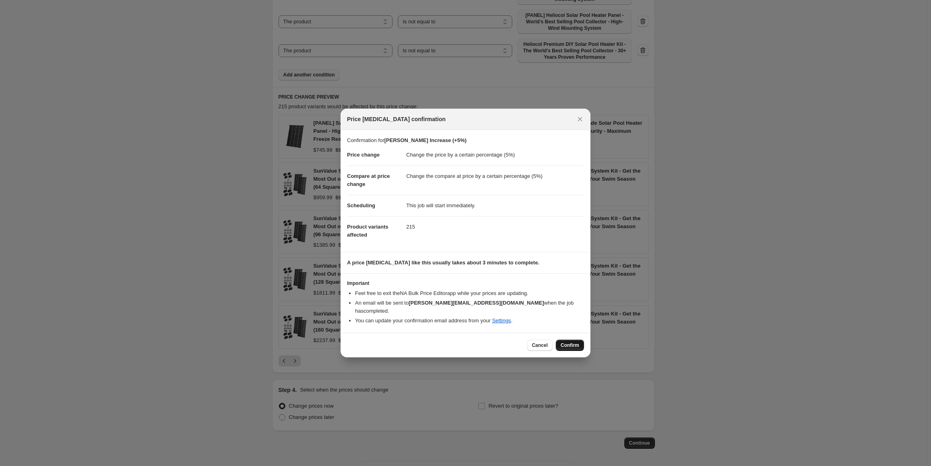
click at [568, 342] on span "Confirm" at bounding box center [569, 345] width 19 height 6
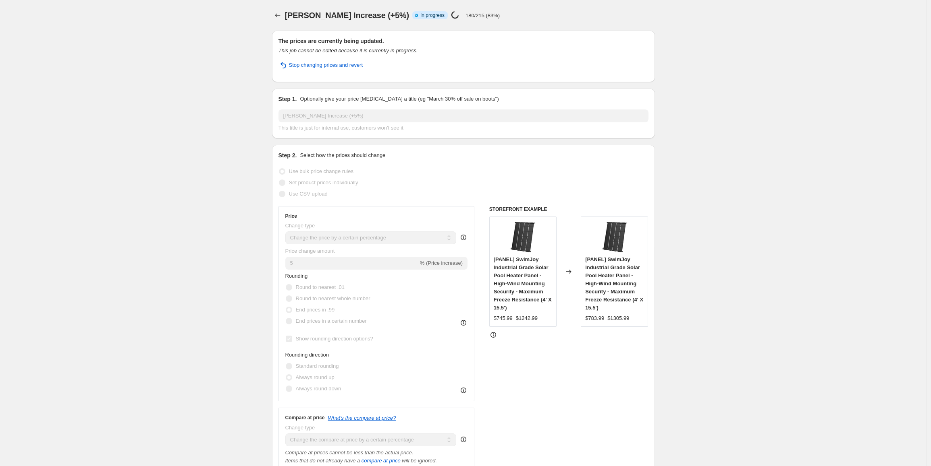
select select "percentage"
select select "vendor"
select select "not_equal"
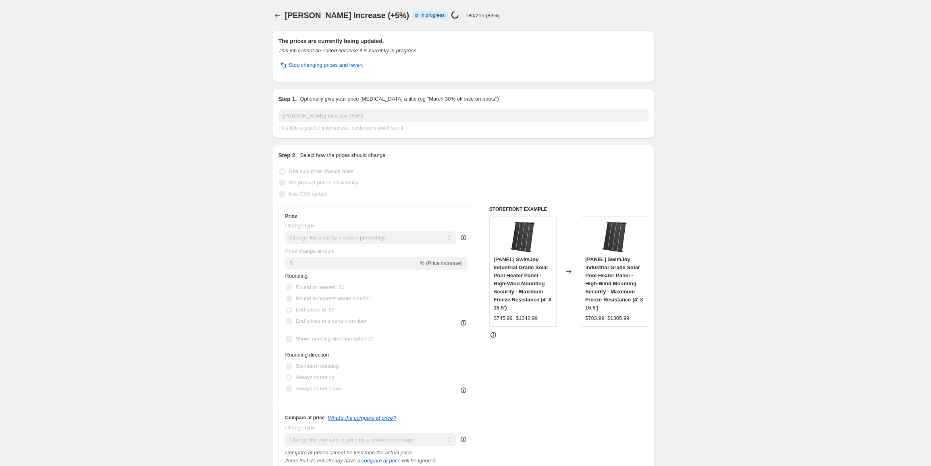
select select "not_equal"
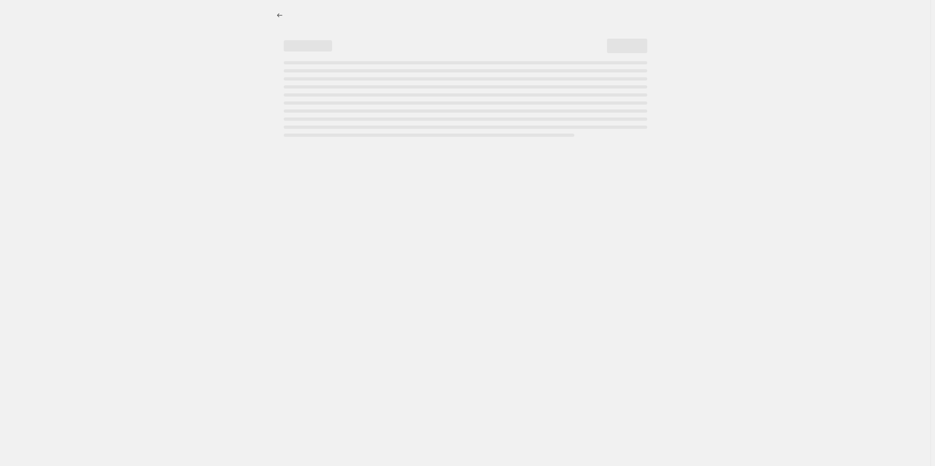
select select "percentage"
select select "vendor"
select select "not_equal"
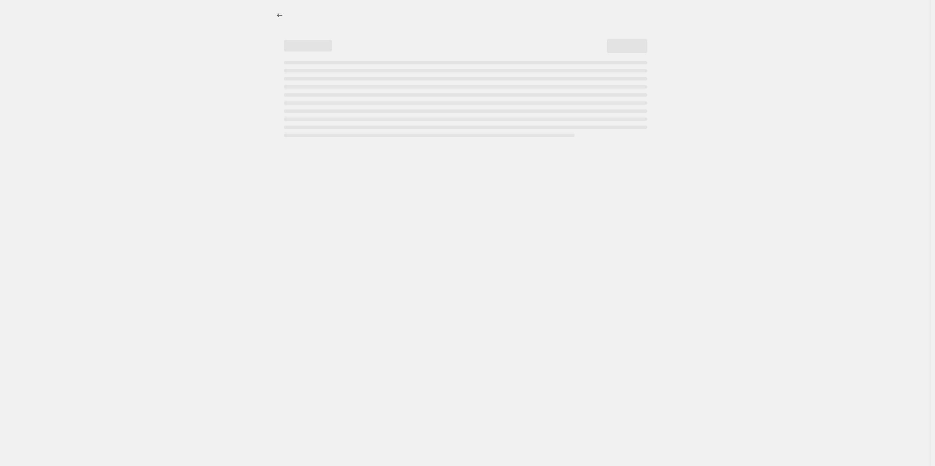
select select "not_equal"
